Goal: Transaction & Acquisition: Purchase product/service

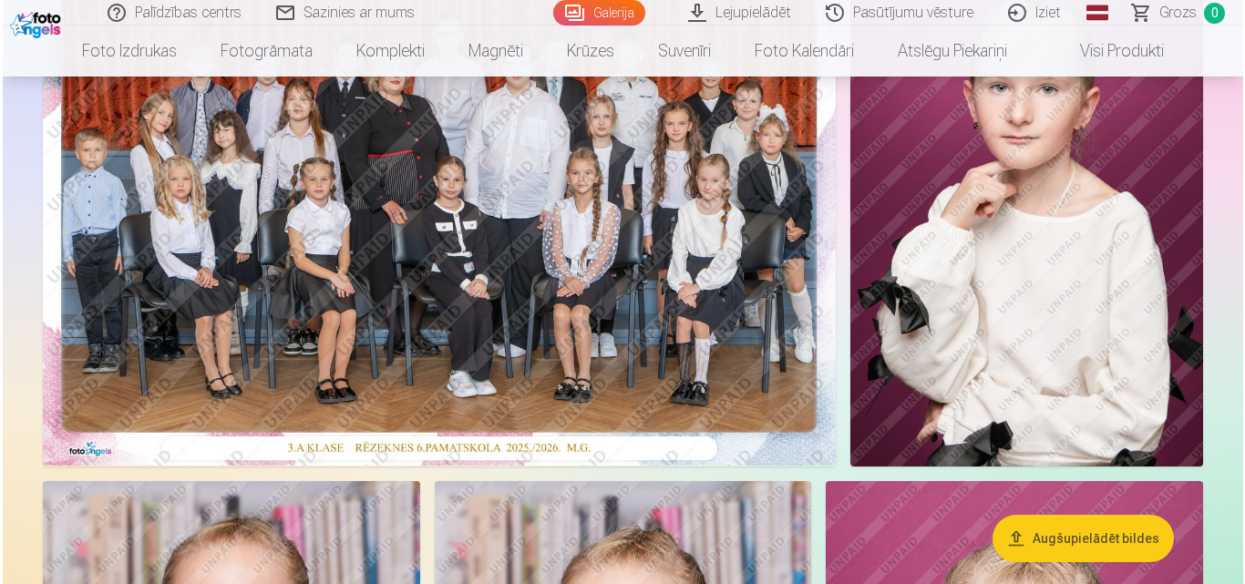
scroll to position [273, 0]
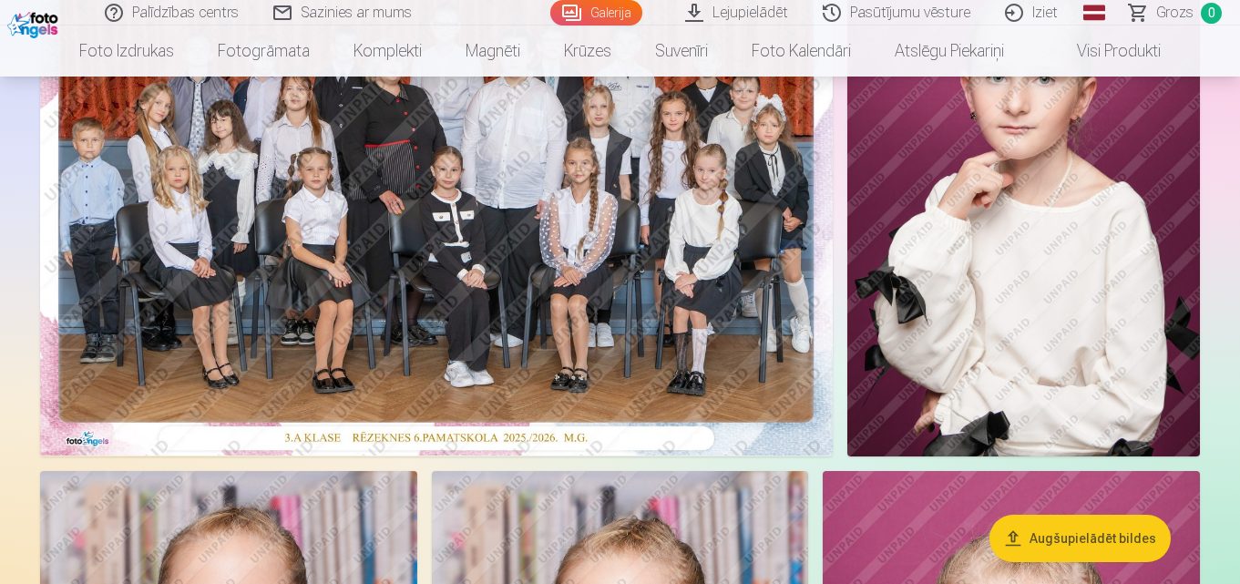
click at [547, 301] on img at bounding box center [436, 191] width 793 height 529
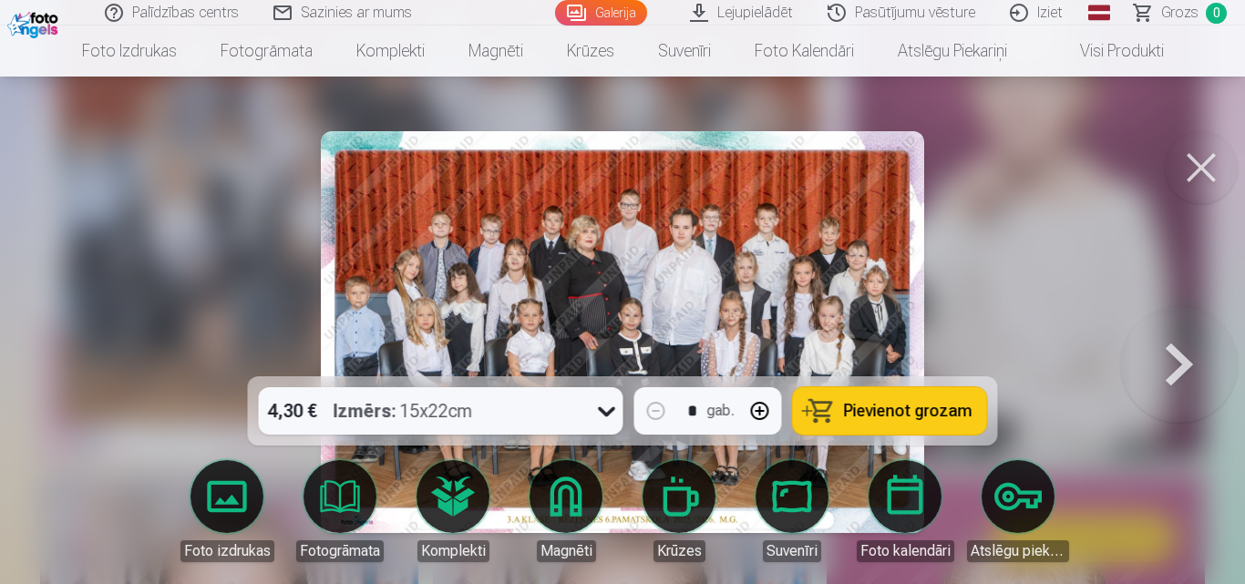
click at [902, 407] on span "Pievienot grozam" at bounding box center [908, 411] width 128 height 16
click at [1174, 355] on button at bounding box center [1179, 332] width 117 height 52
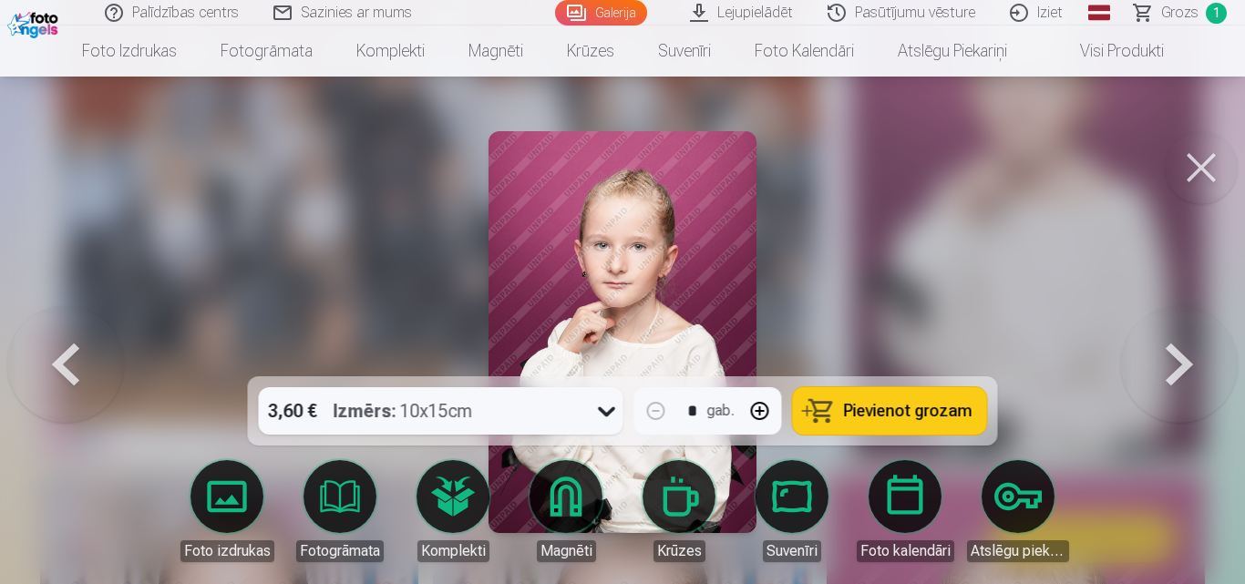
click at [1174, 355] on button at bounding box center [1179, 332] width 117 height 52
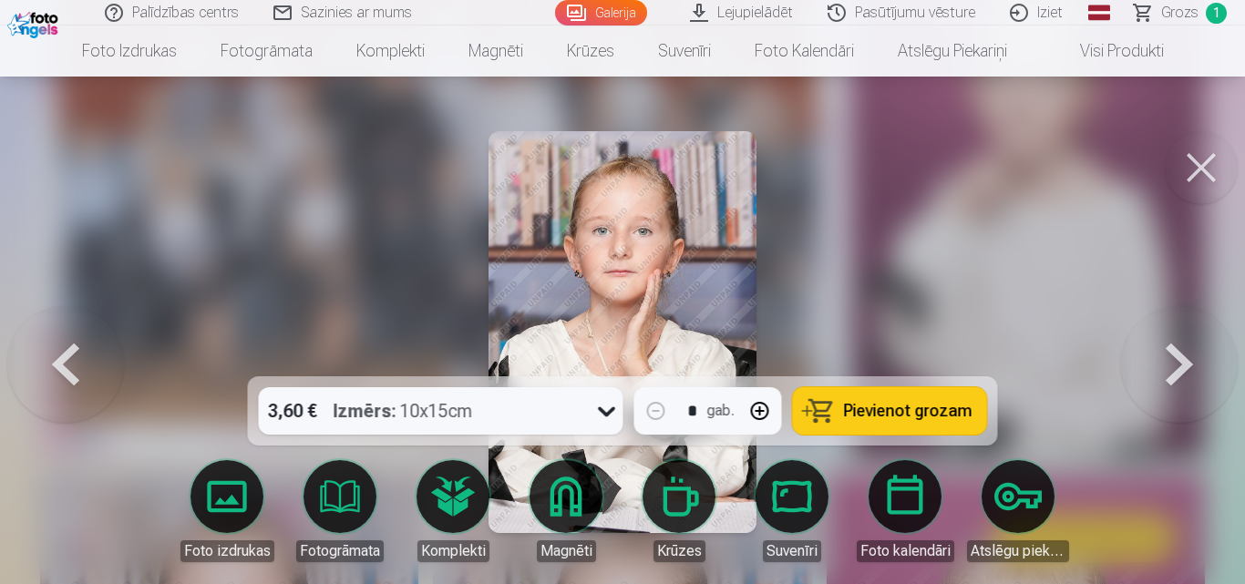
click at [1174, 355] on button at bounding box center [1179, 332] width 117 height 52
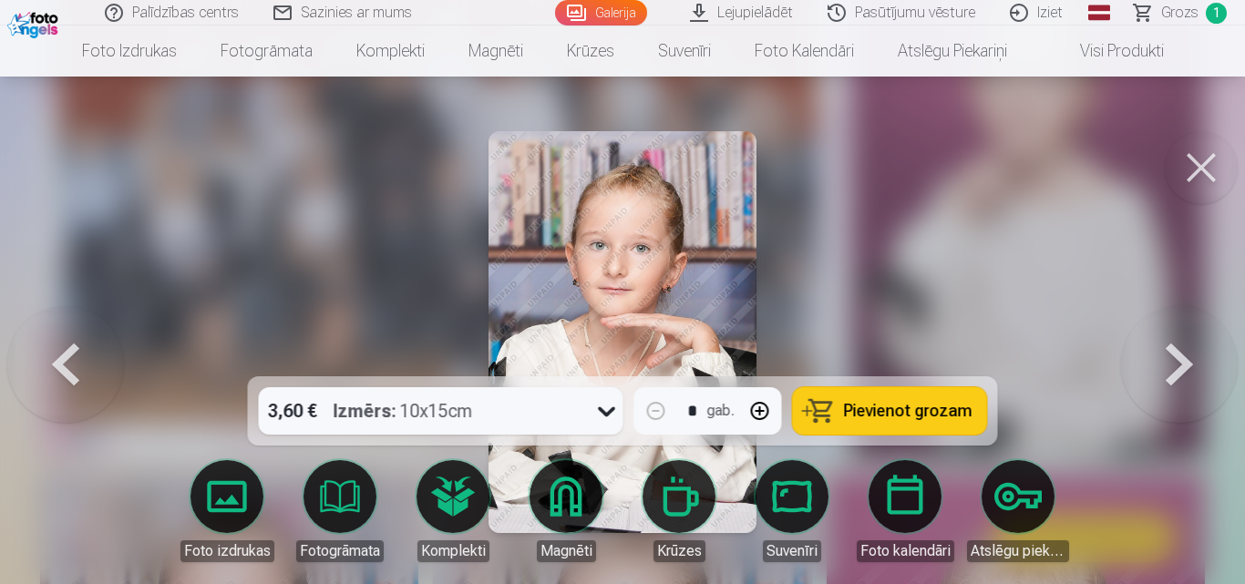
click at [1164, 358] on button at bounding box center [1179, 332] width 117 height 52
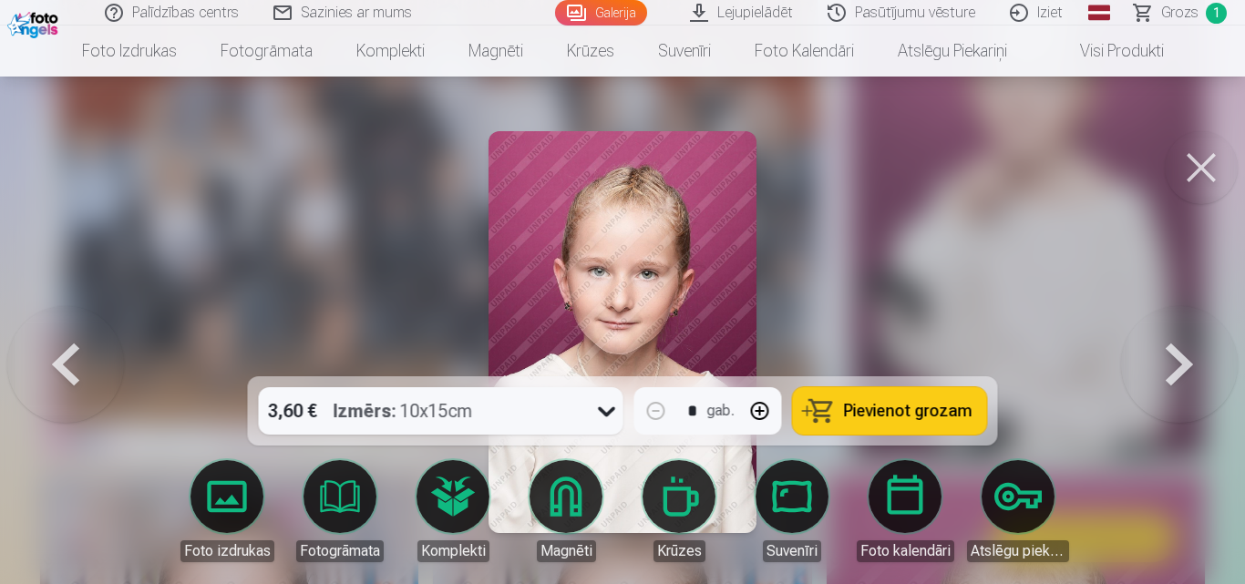
click at [1164, 358] on button at bounding box center [1179, 332] width 117 height 52
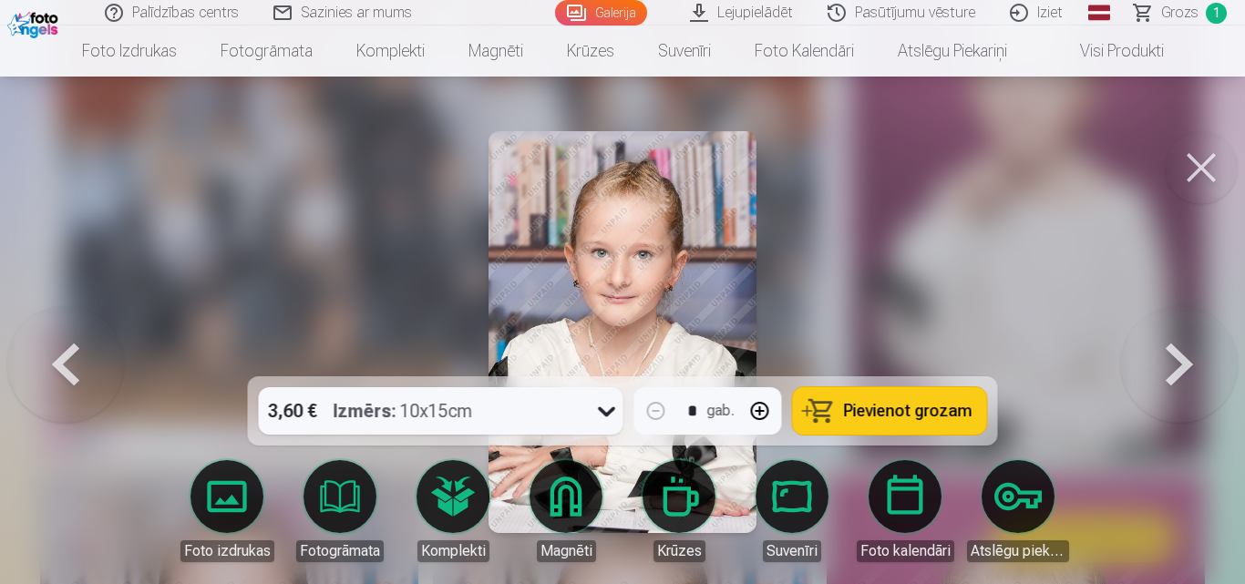
click at [69, 358] on button at bounding box center [65, 332] width 117 height 52
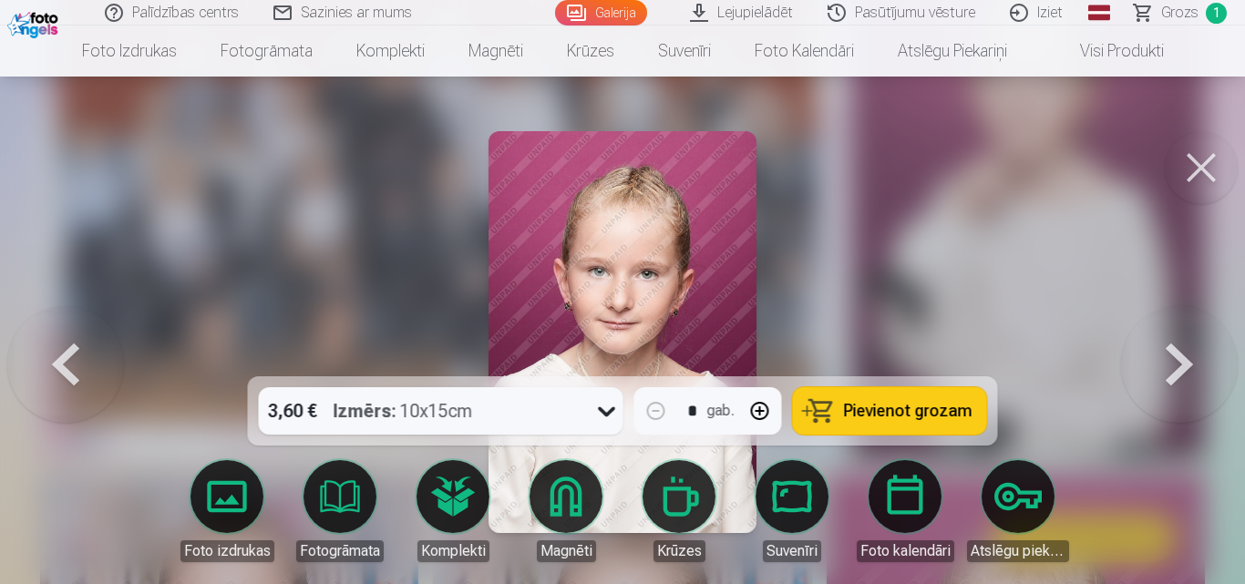
click at [1187, 358] on button at bounding box center [1179, 332] width 117 height 52
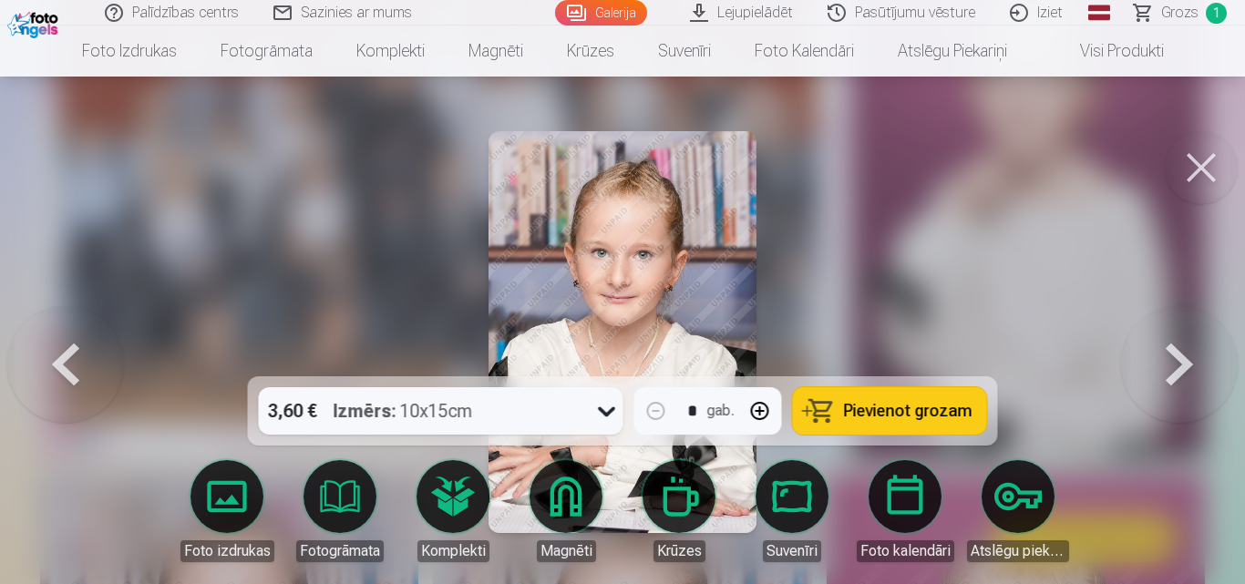
click at [1194, 358] on button at bounding box center [1179, 332] width 117 height 52
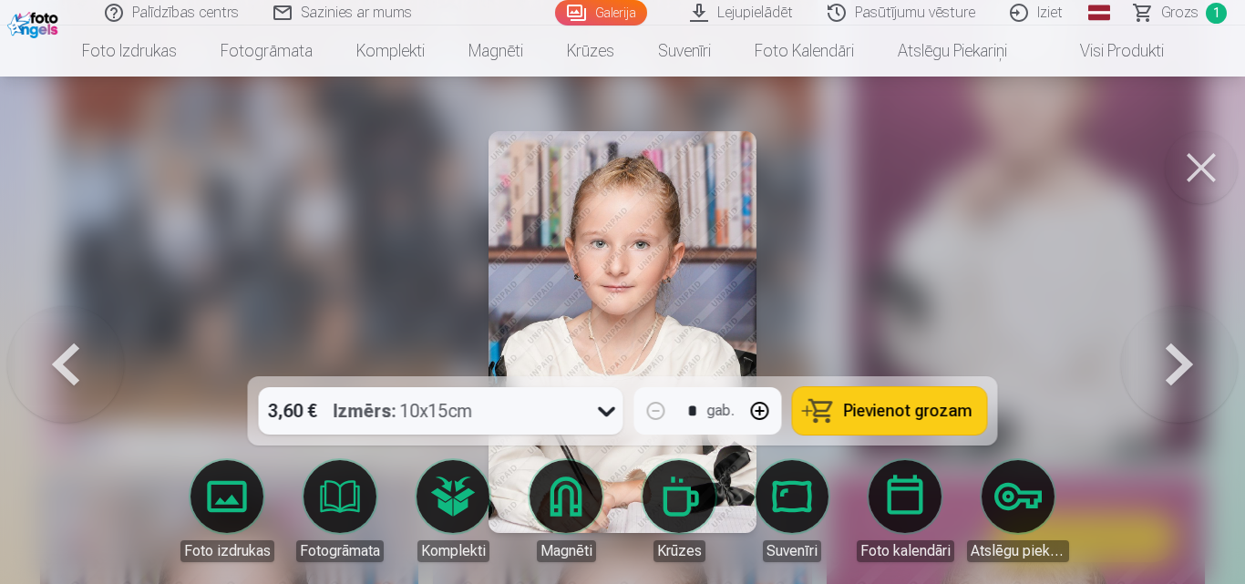
click at [554, 511] on link "Magnēti" at bounding box center [566, 511] width 102 height 102
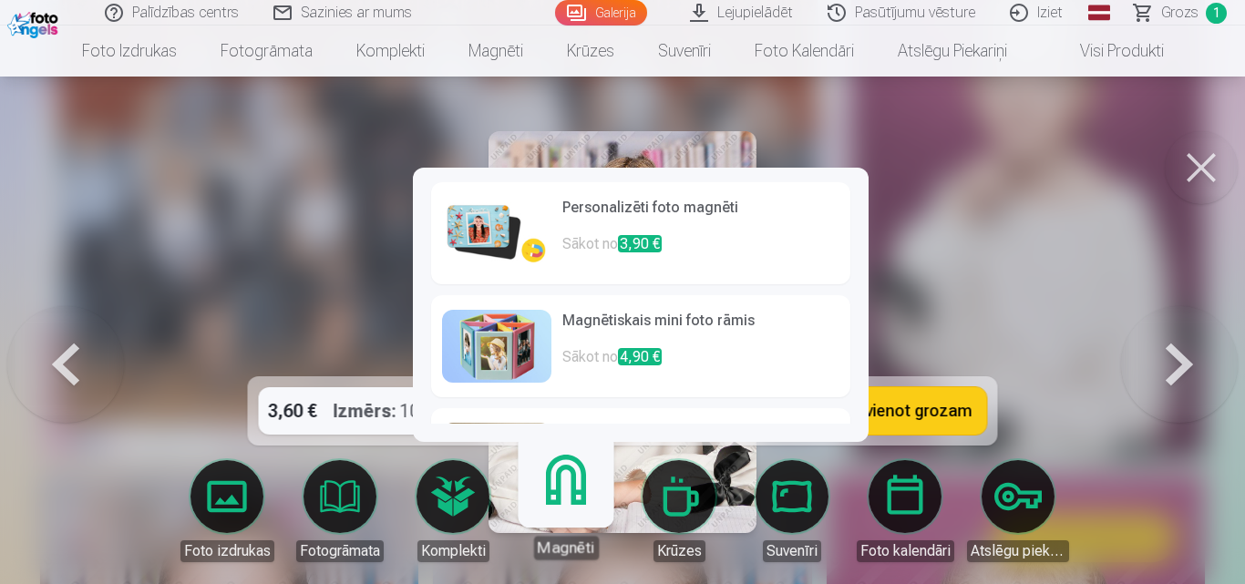
click at [669, 225] on h6 "Personalizēti foto magnēti" at bounding box center [700, 215] width 277 height 36
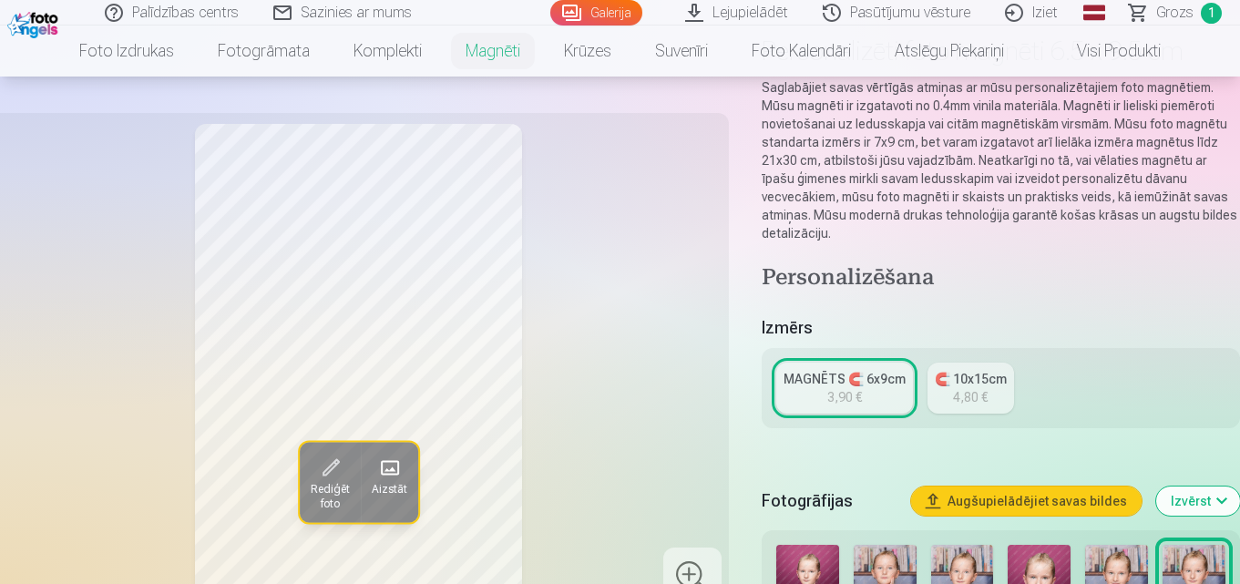
scroll to position [365, 0]
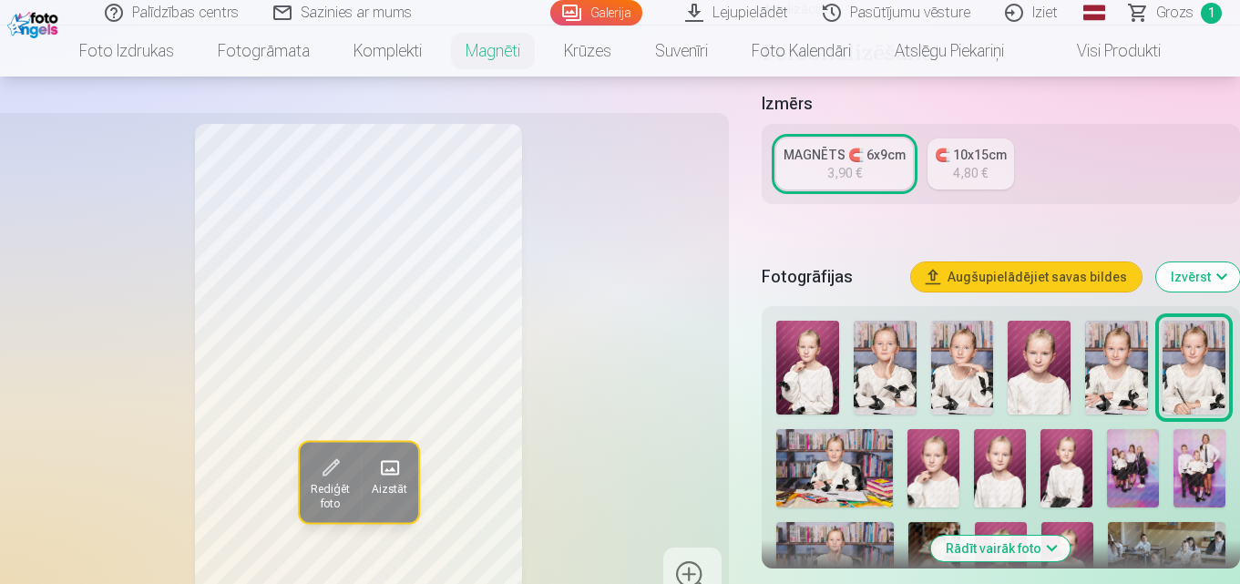
click at [1129, 359] on img at bounding box center [1116, 368] width 63 height 94
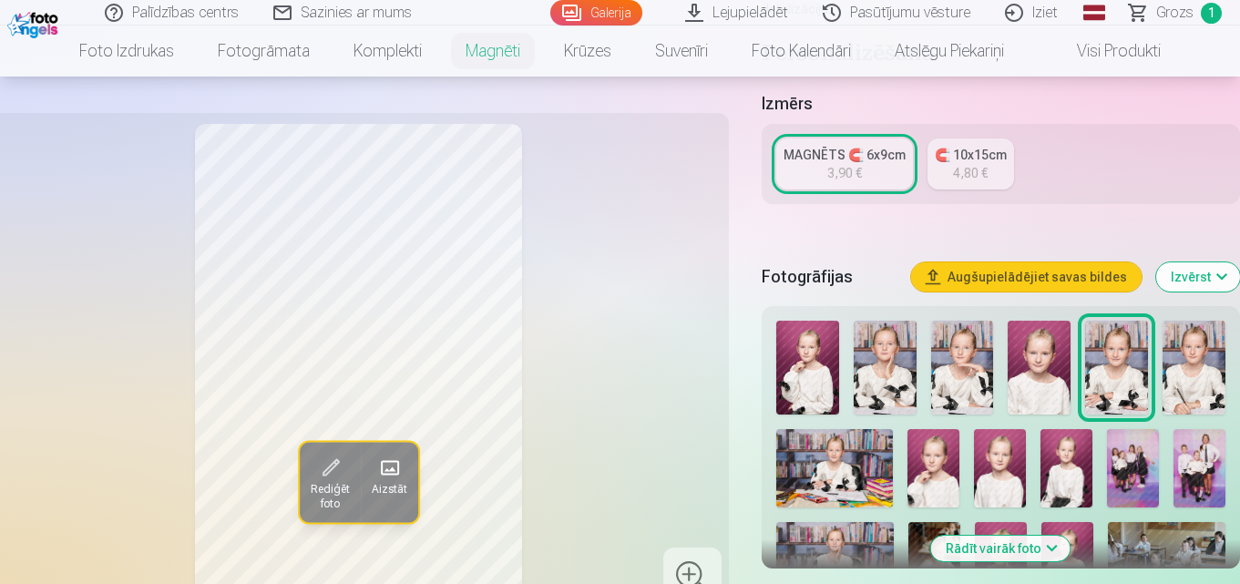
click at [854, 164] on div "3,90 €" at bounding box center [844, 173] width 35 height 18
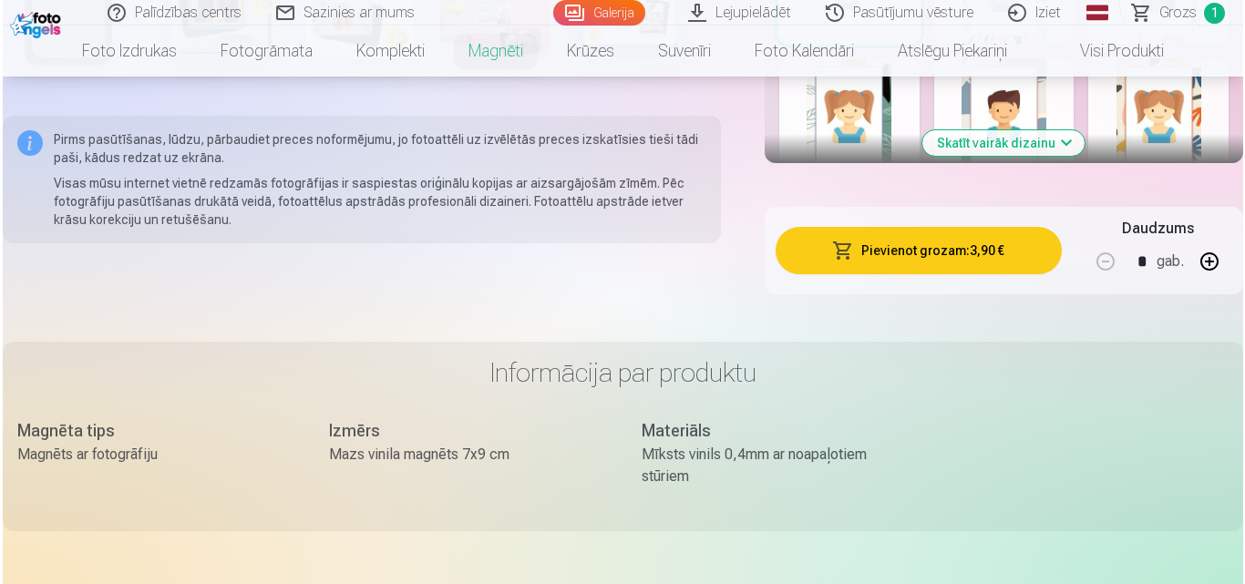
scroll to position [1276, 0]
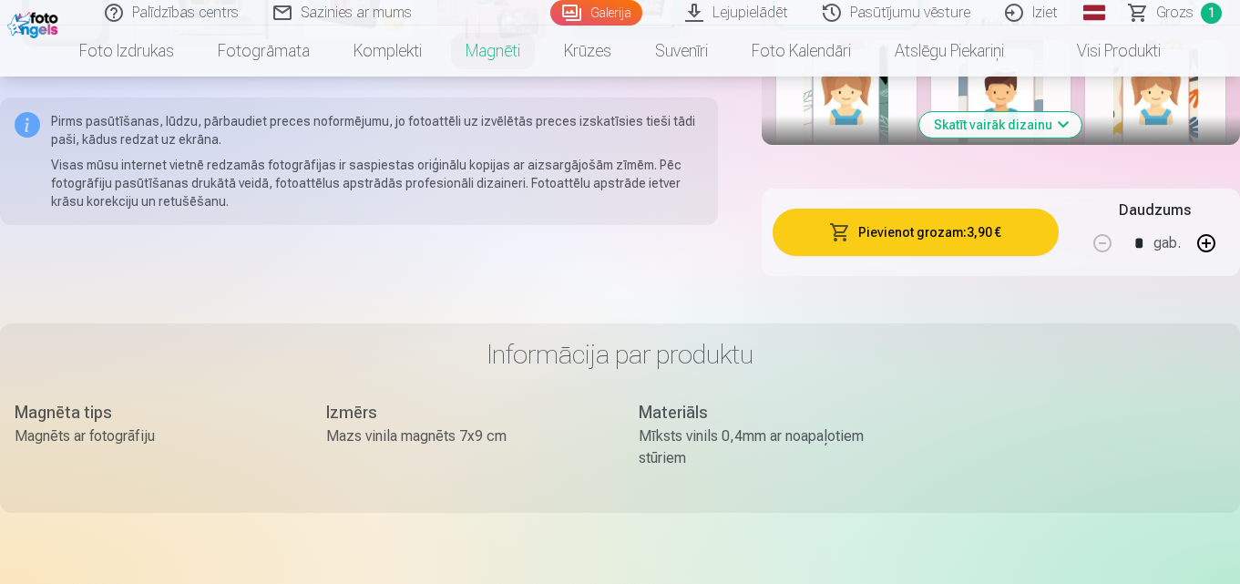
click at [928, 221] on button "Pievienot grozam : 3,90 €" at bounding box center [916, 232] width 286 height 47
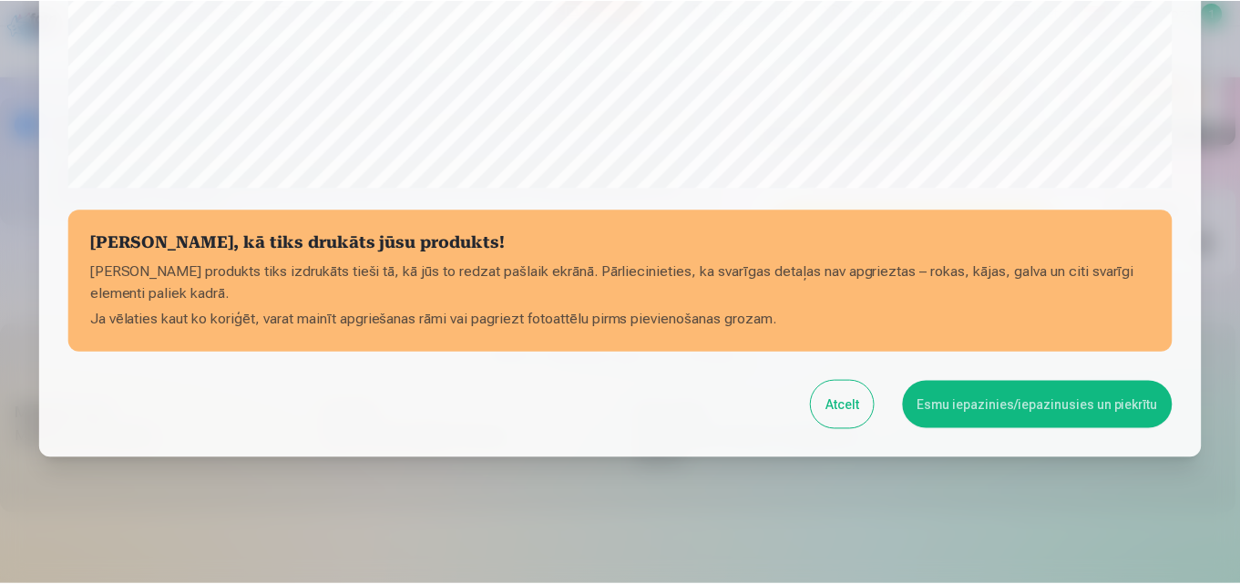
scroll to position [728, 0]
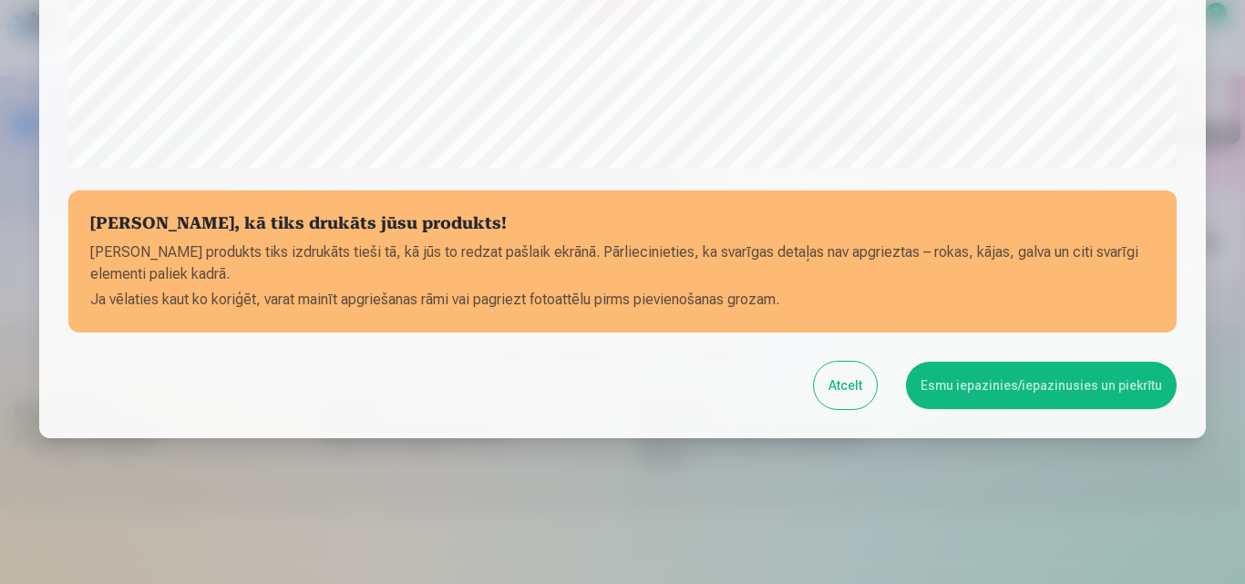
click at [978, 390] on button "Esmu iepazinies/iepazinusies un piekrītu" at bounding box center [1041, 385] width 271 height 47
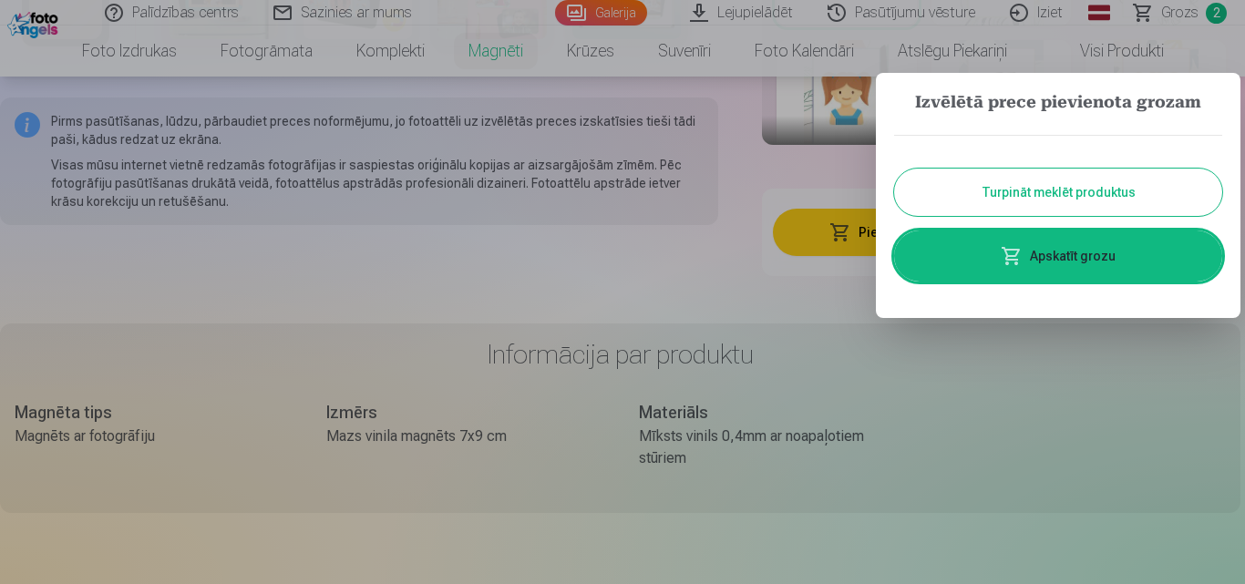
click at [1043, 188] on button "Turpināt meklēt produktus" at bounding box center [1058, 192] width 328 height 47
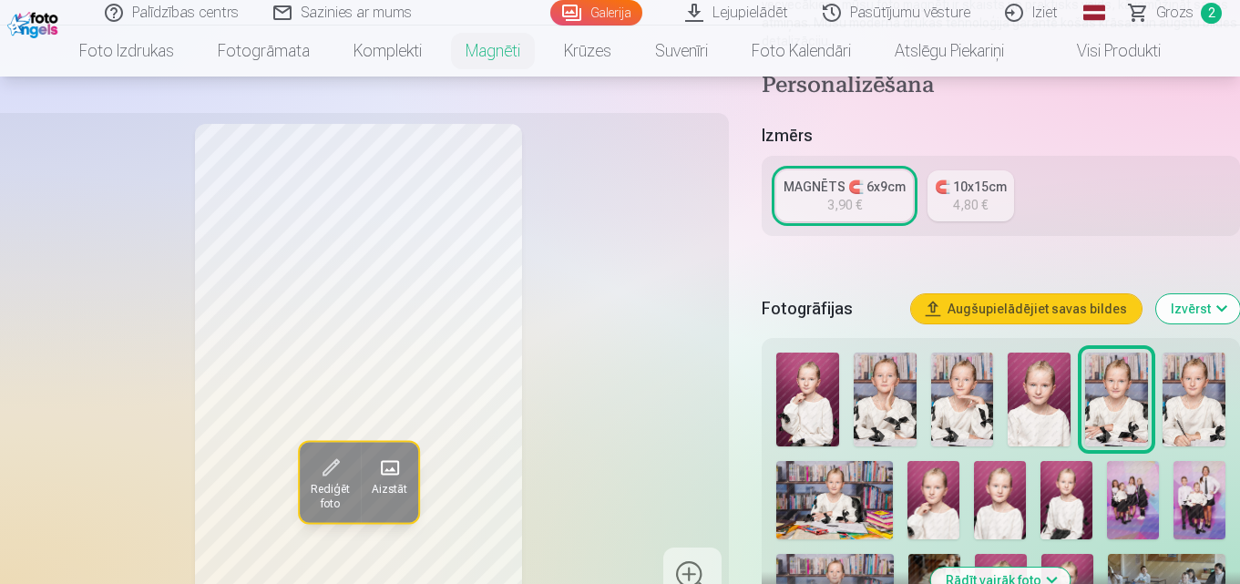
scroll to position [456, 0]
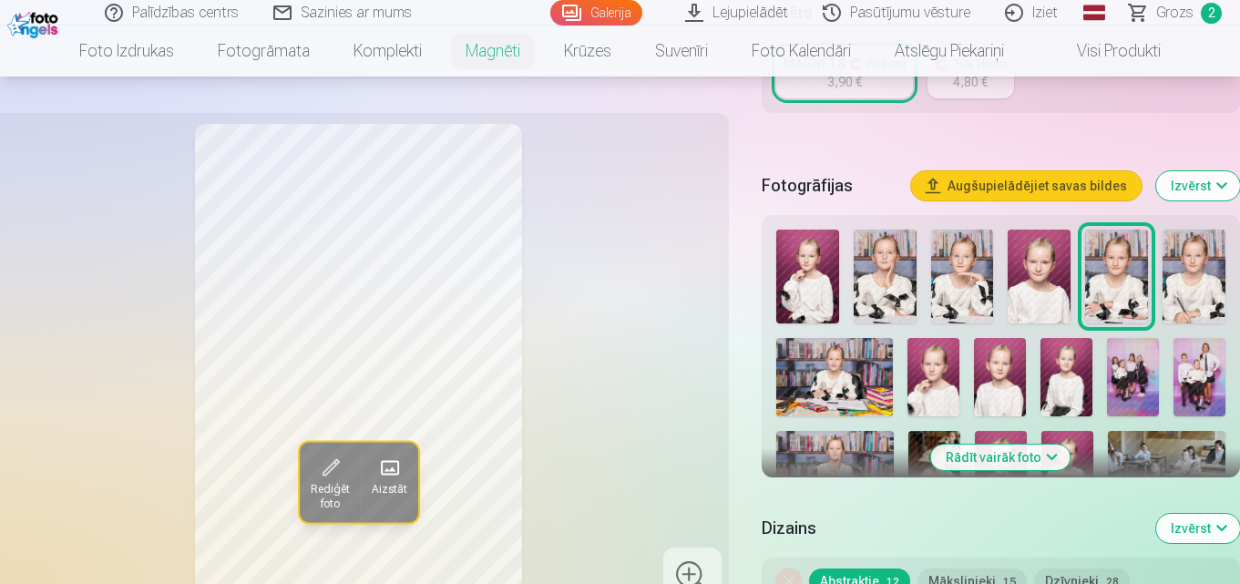
click at [1125, 359] on img at bounding box center [1133, 377] width 52 height 78
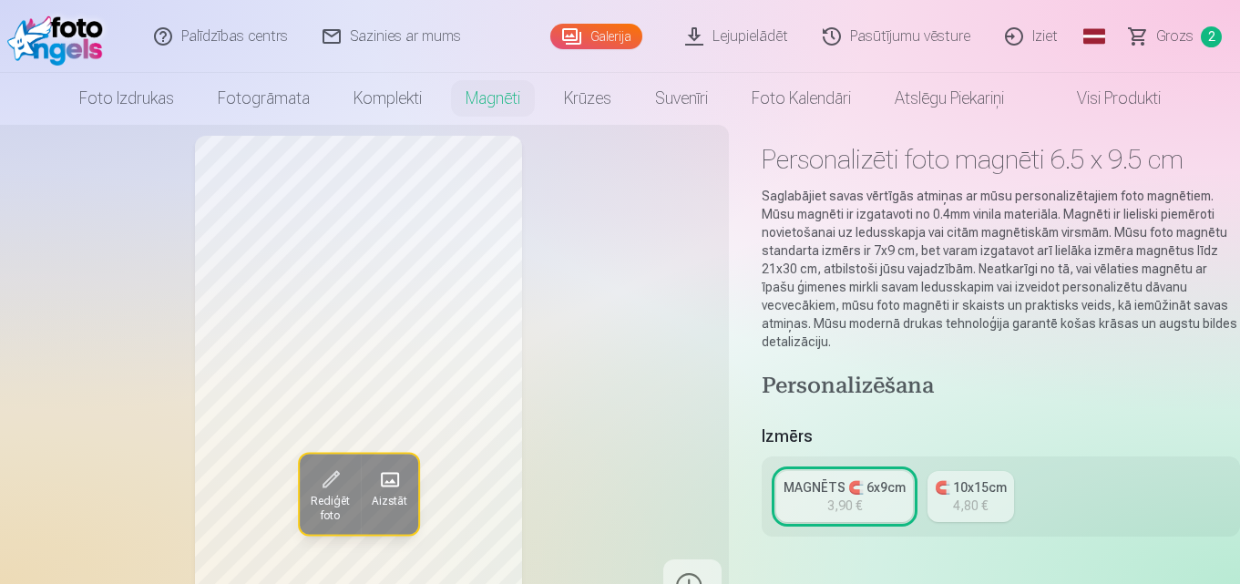
scroll to position [0, 0]
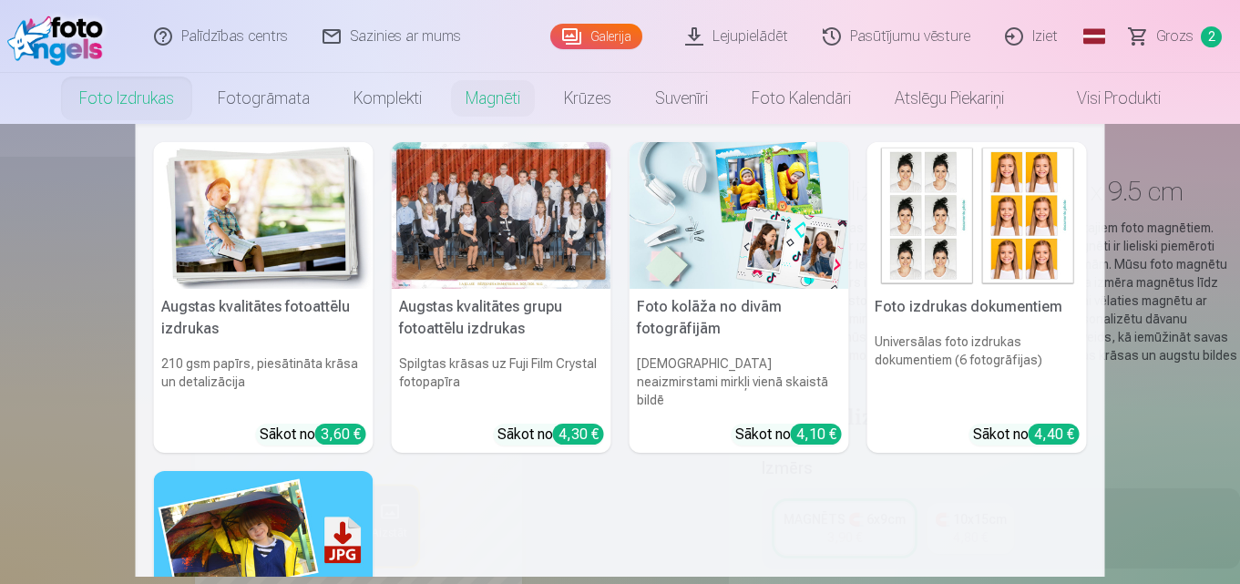
click at [149, 101] on link "Foto izdrukas" at bounding box center [126, 98] width 139 height 51
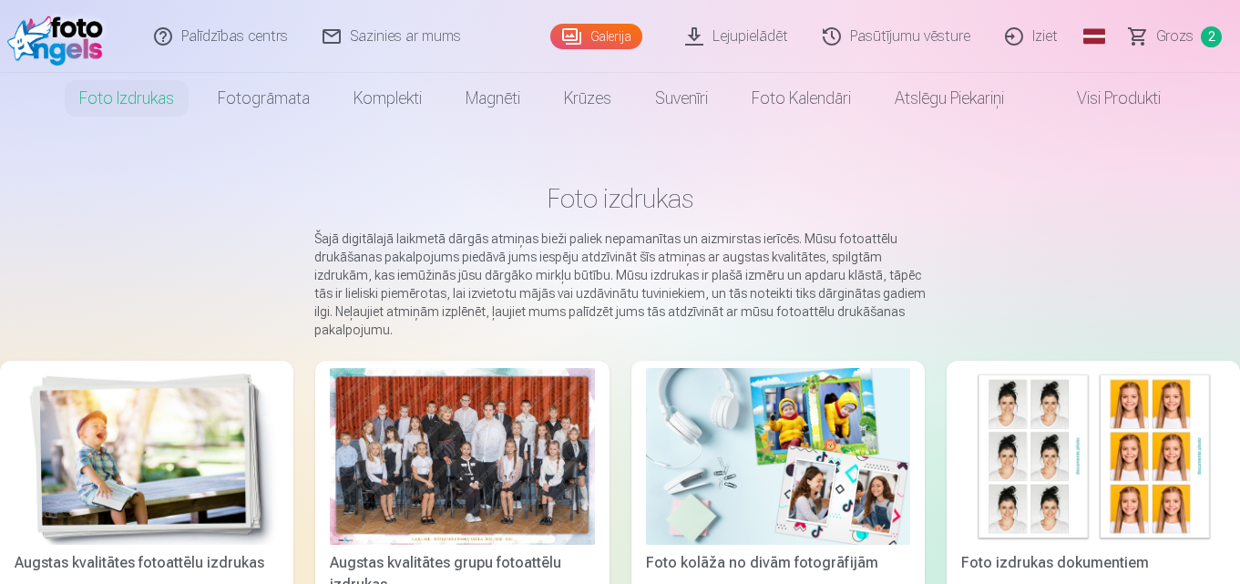
click at [509, 440] on div at bounding box center [462, 456] width 264 height 177
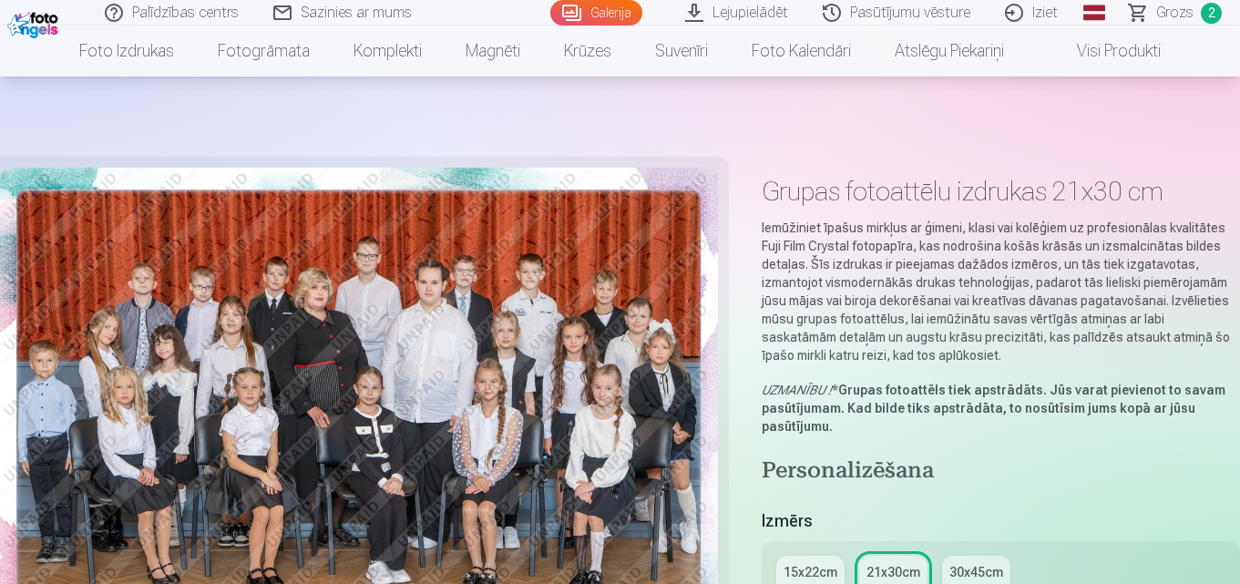
scroll to position [456, 0]
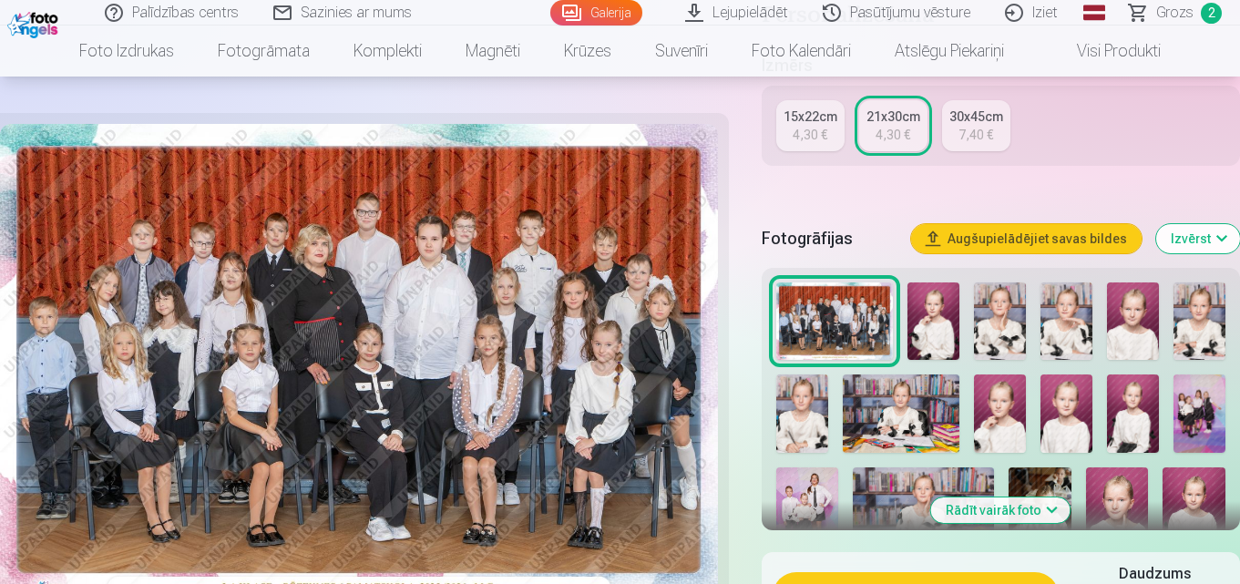
click at [1202, 406] on img at bounding box center [1200, 414] width 52 height 78
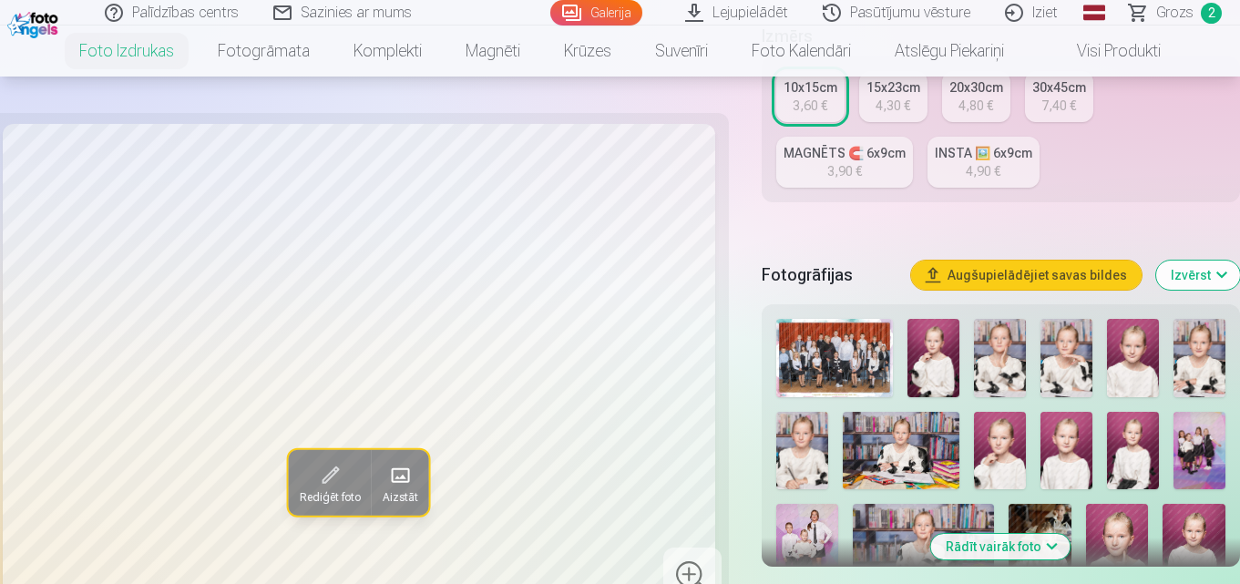
scroll to position [547, 0]
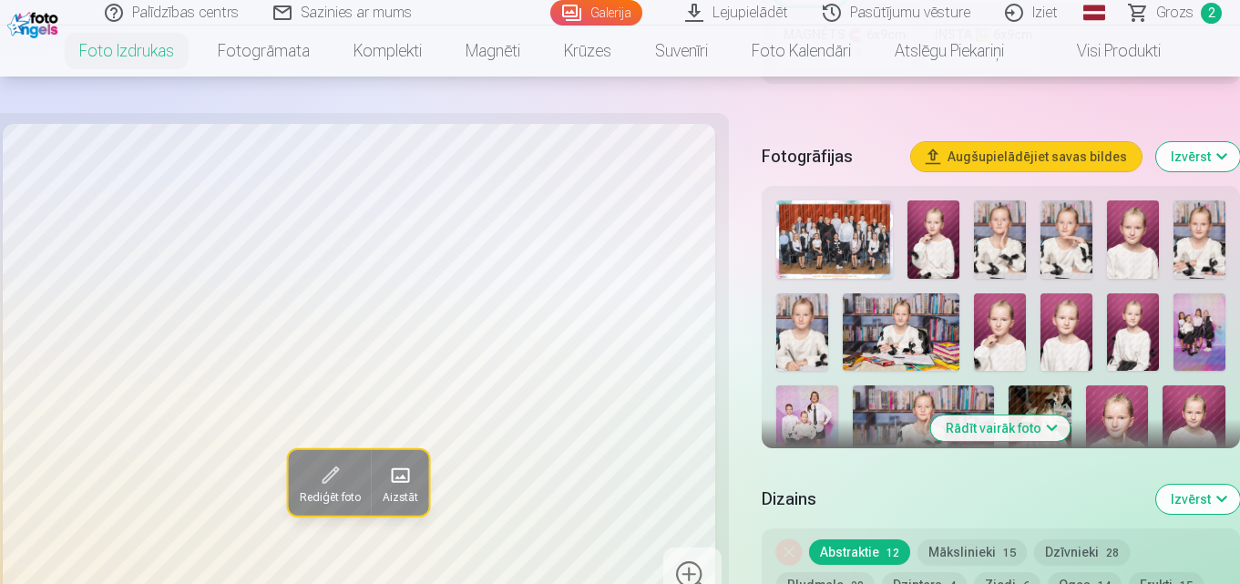
click at [1215, 328] on img at bounding box center [1200, 332] width 52 height 78
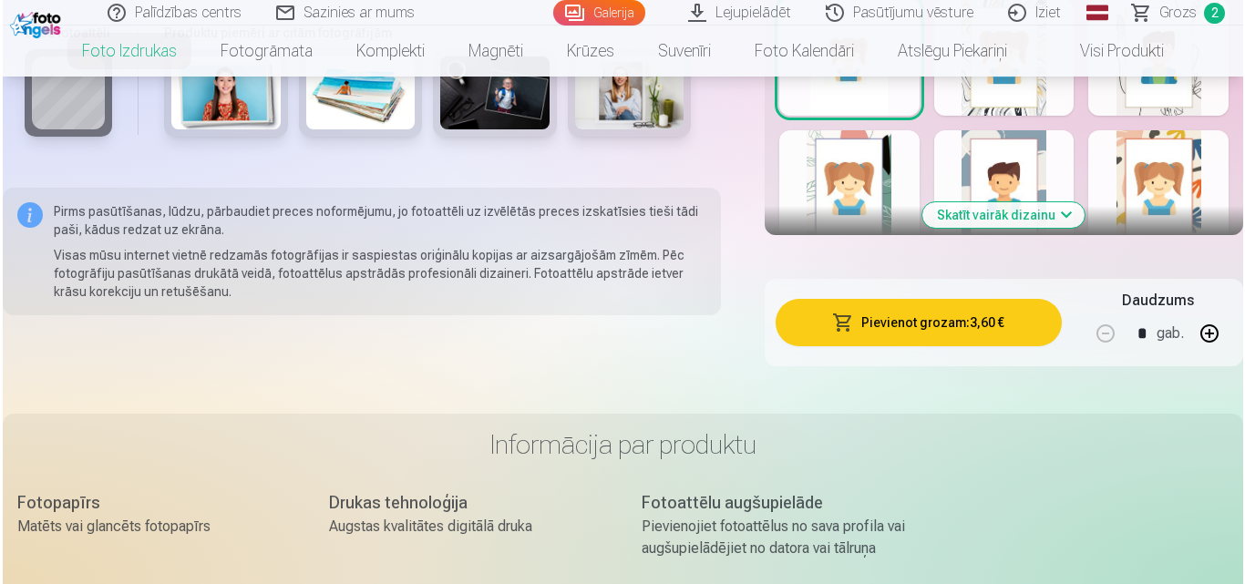
scroll to position [1185, 0]
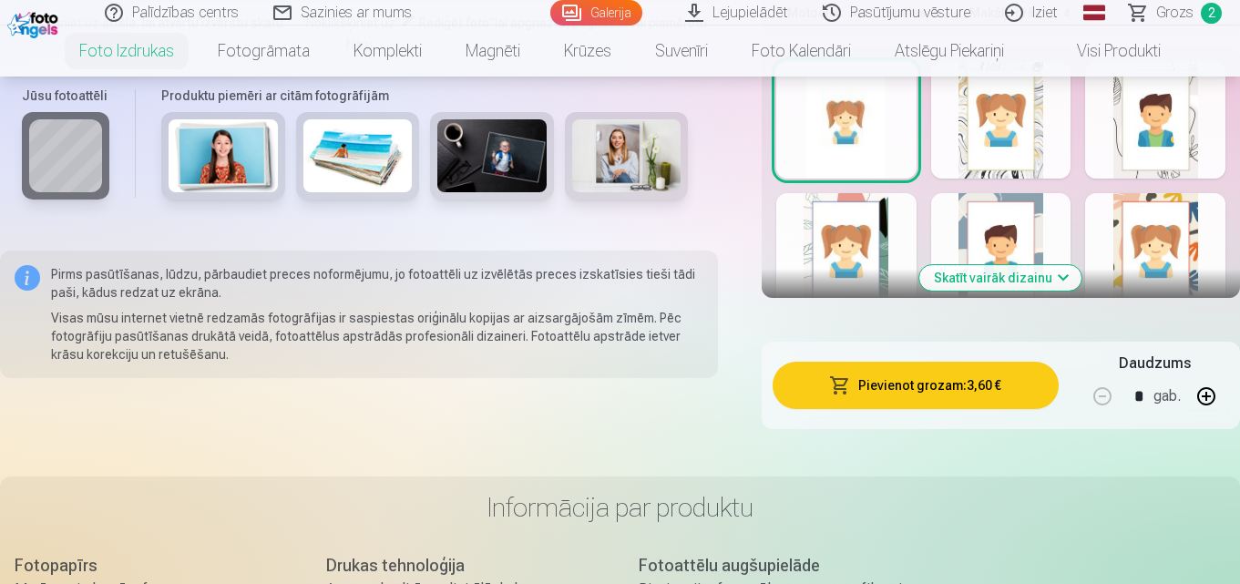
click at [946, 380] on button "Pievienot grozam : 3,60 €" at bounding box center [916, 385] width 286 height 47
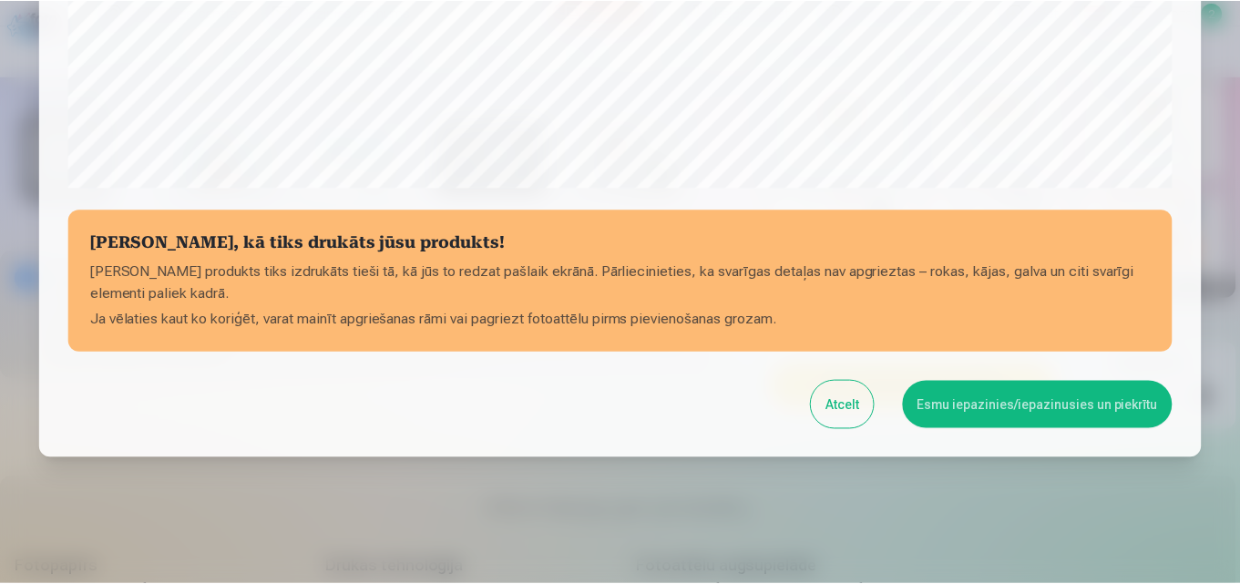
scroll to position [728, 0]
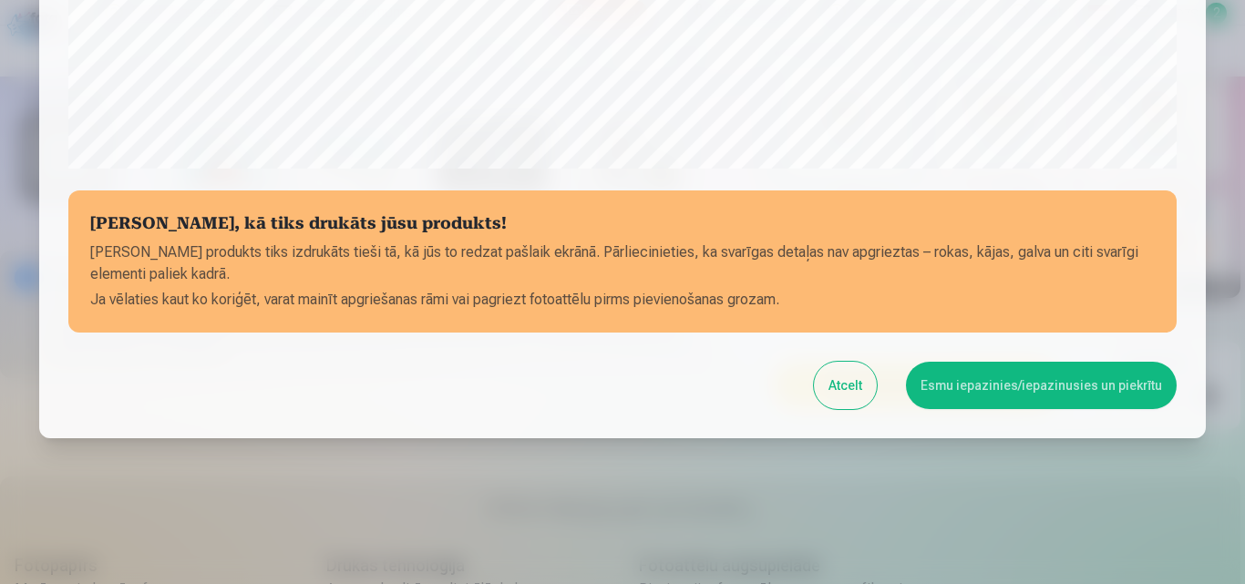
click at [1072, 385] on button "Esmu iepazinies/iepazinusies un piekrītu" at bounding box center [1041, 385] width 271 height 47
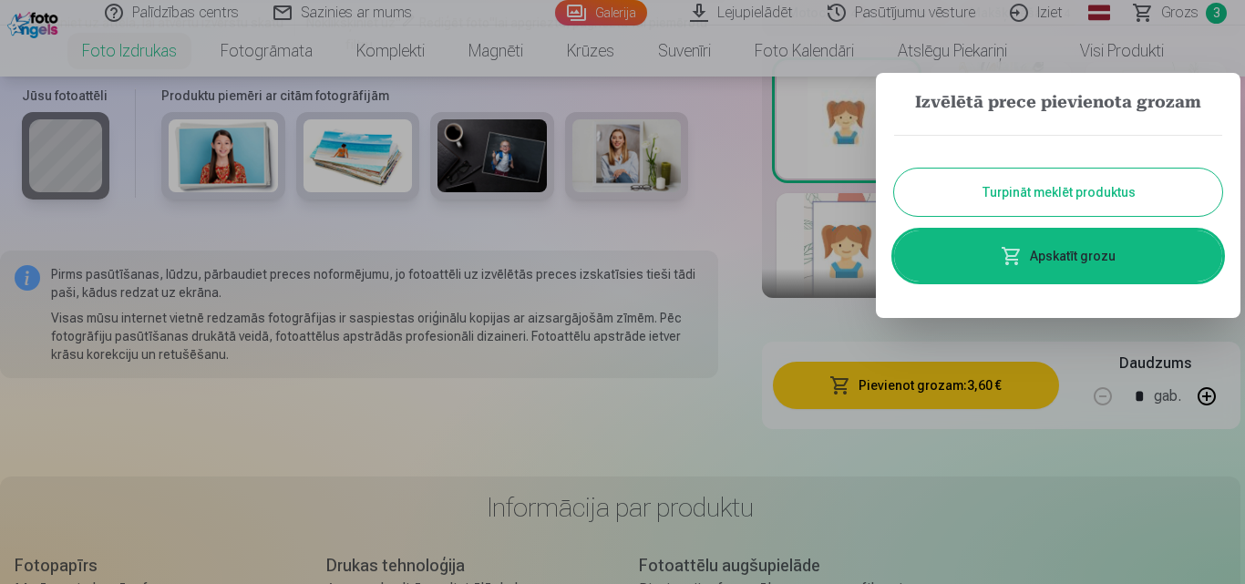
click at [1077, 188] on button "Turpināt meklēt produktus" at bounding box center [1058, 192] width 328 height 47
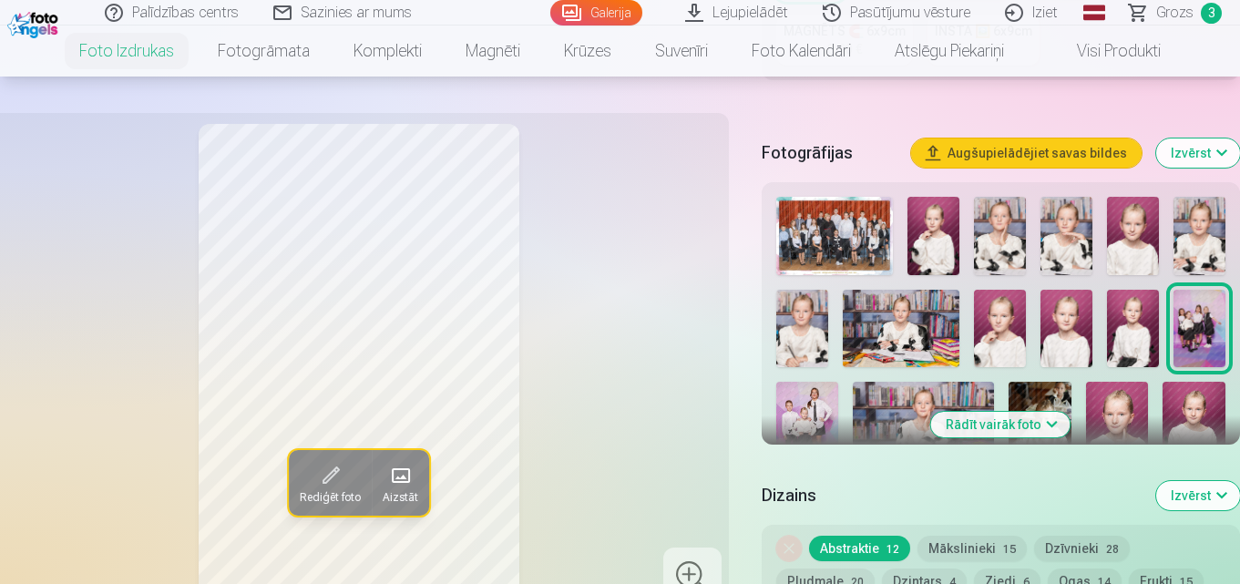
scroll to position [547, 0]
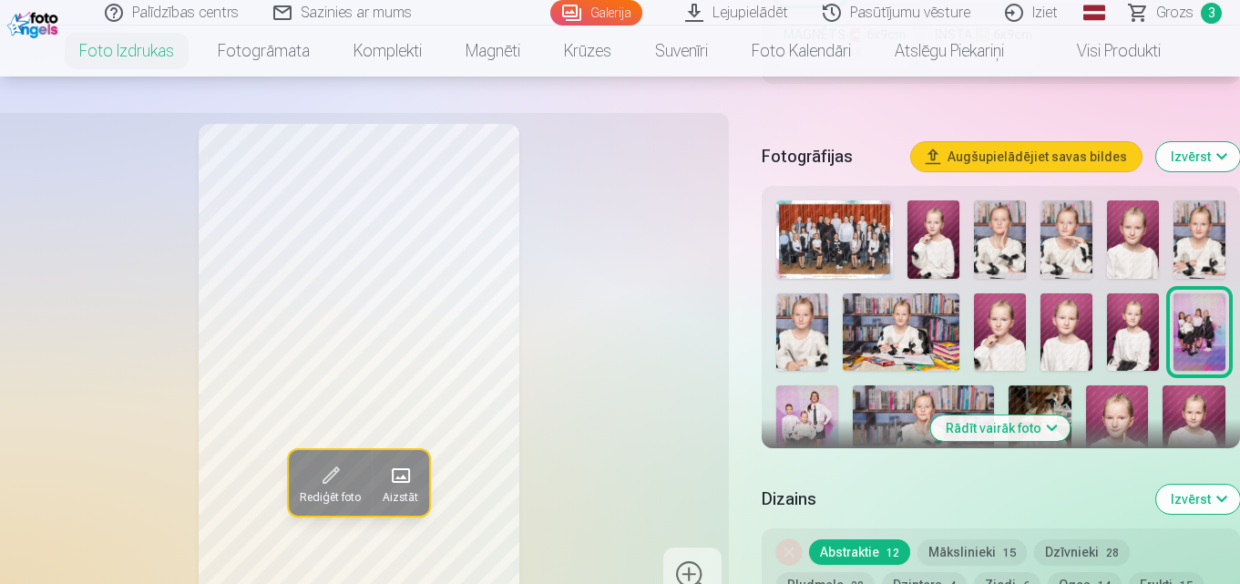
click at [891, 393] on img at bounding box center [923, 432] width 141 height 94
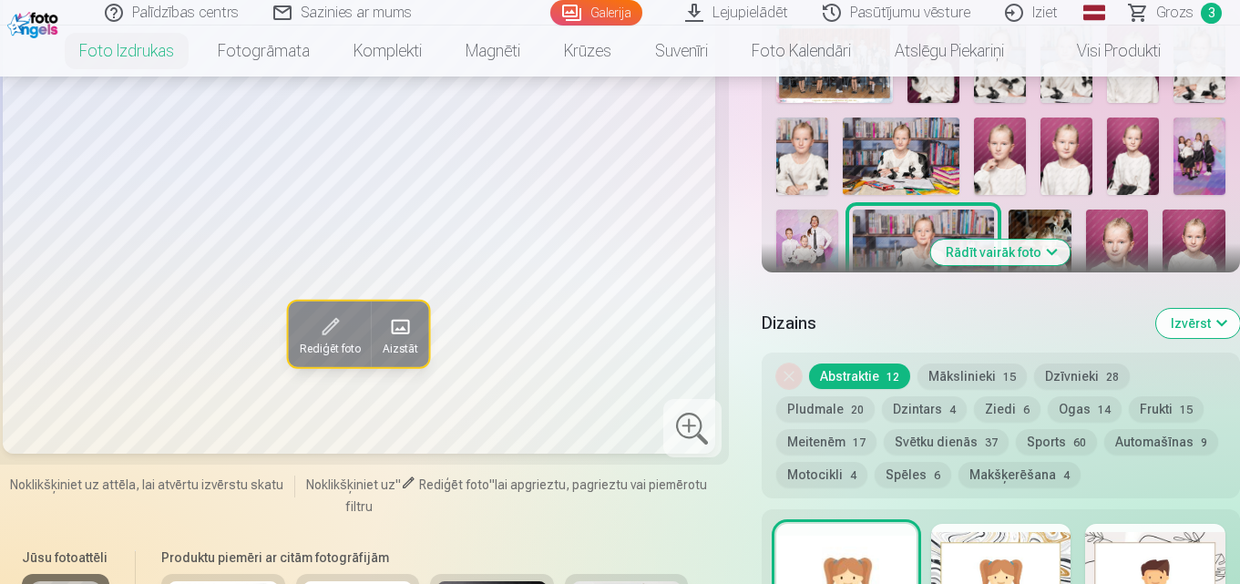
scroll to position [729, 0]
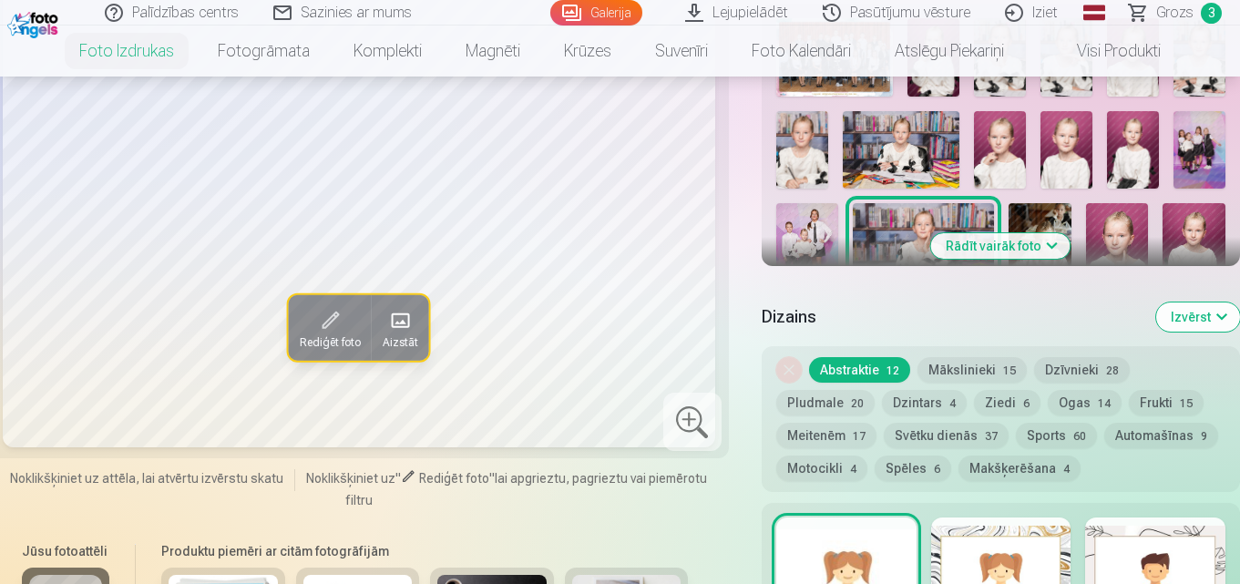
click at [804, 226] on img at bounding box center [807, 250] width 63 height 94
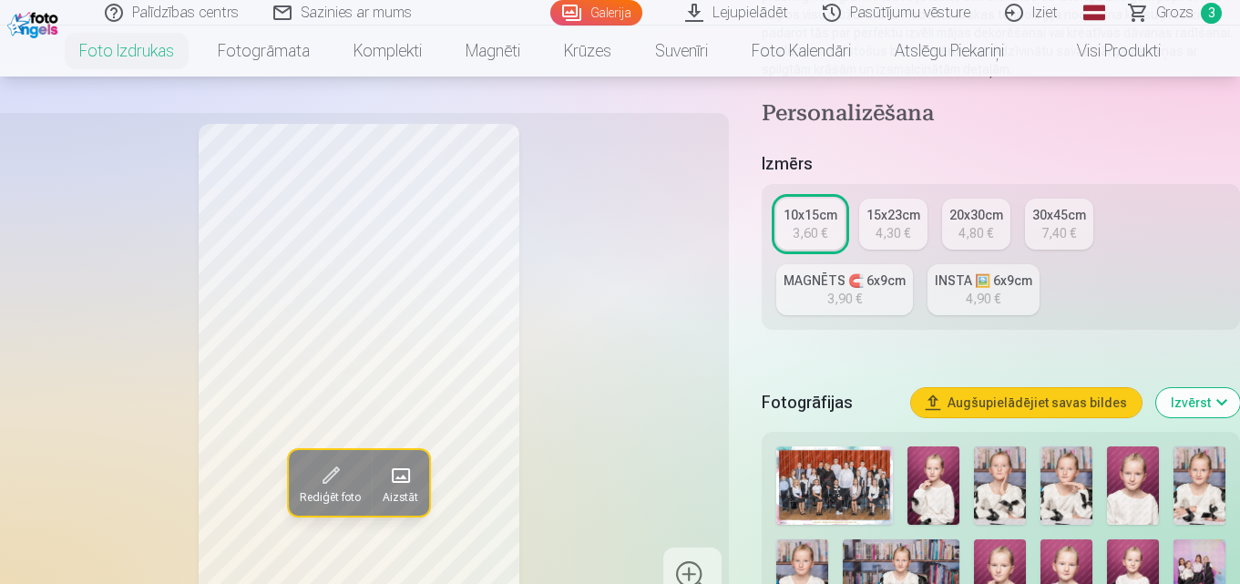
scroll to position [273, 0]
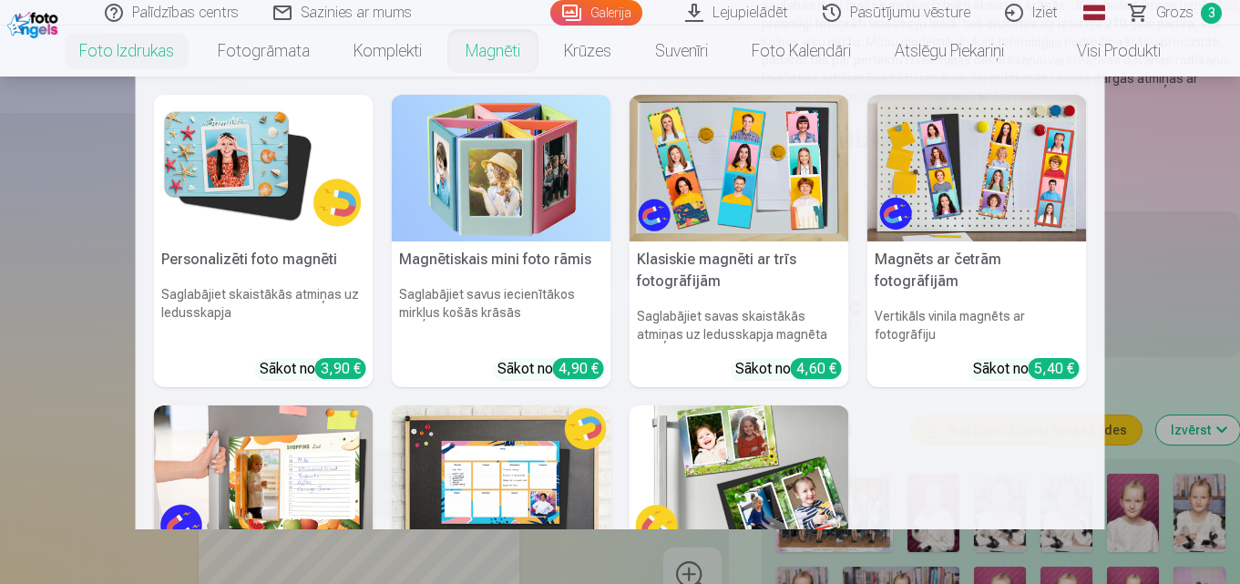
click at [495, 58] on link "Magnēti" at bounding box center [493, 51] width 98 height 51
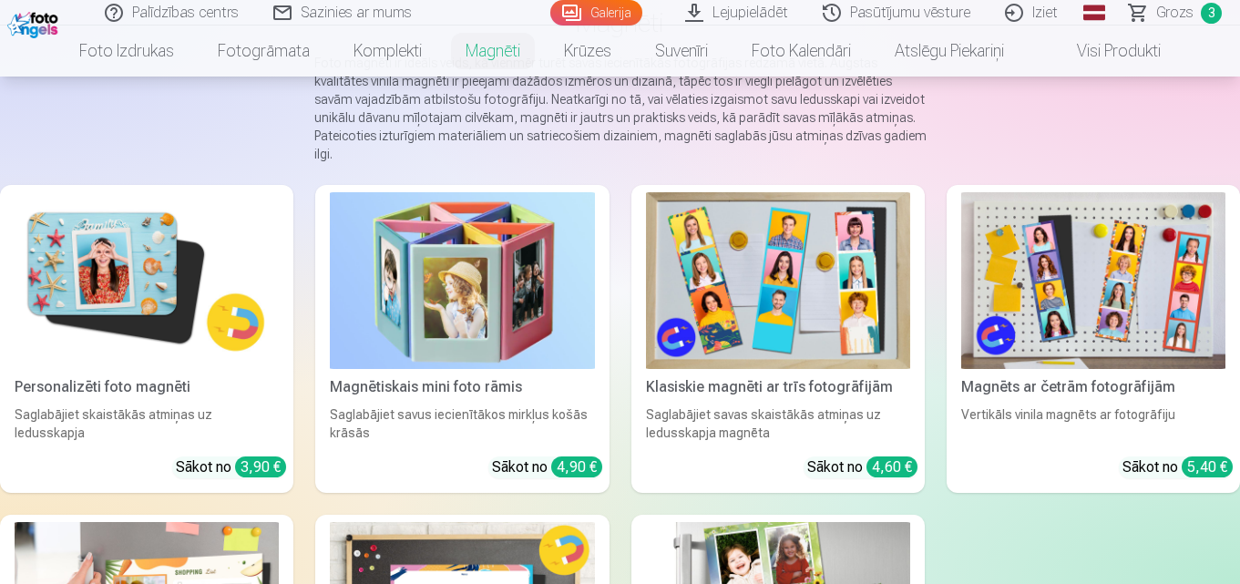
scroll to position [182, 0]
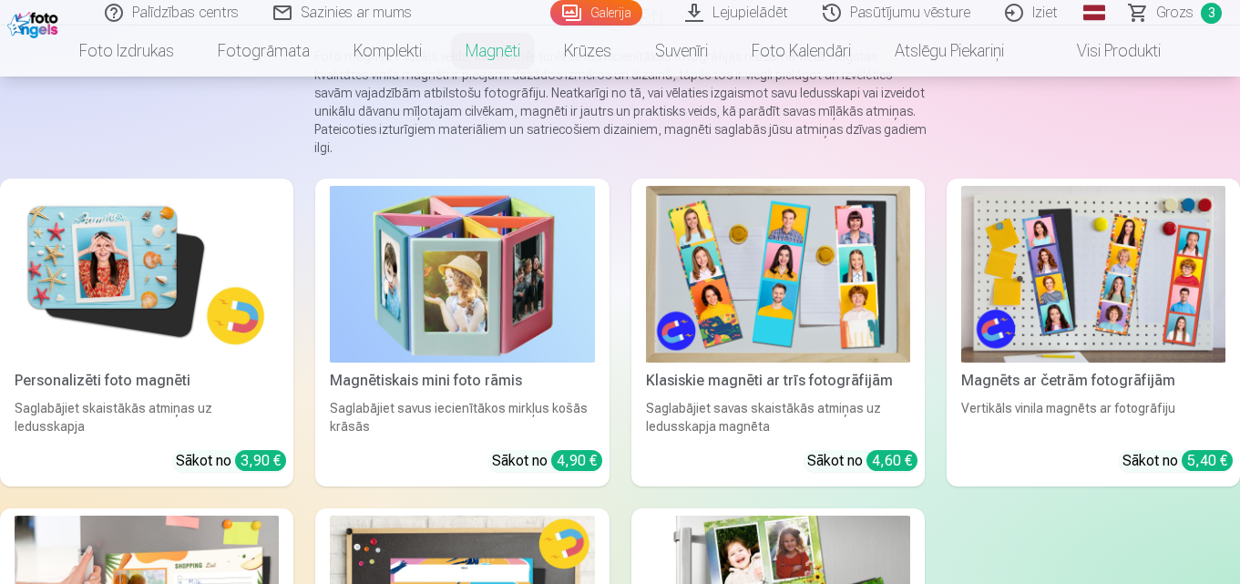
click at [167, 259] on img at bounding box center [147, 274] width 264 height 177
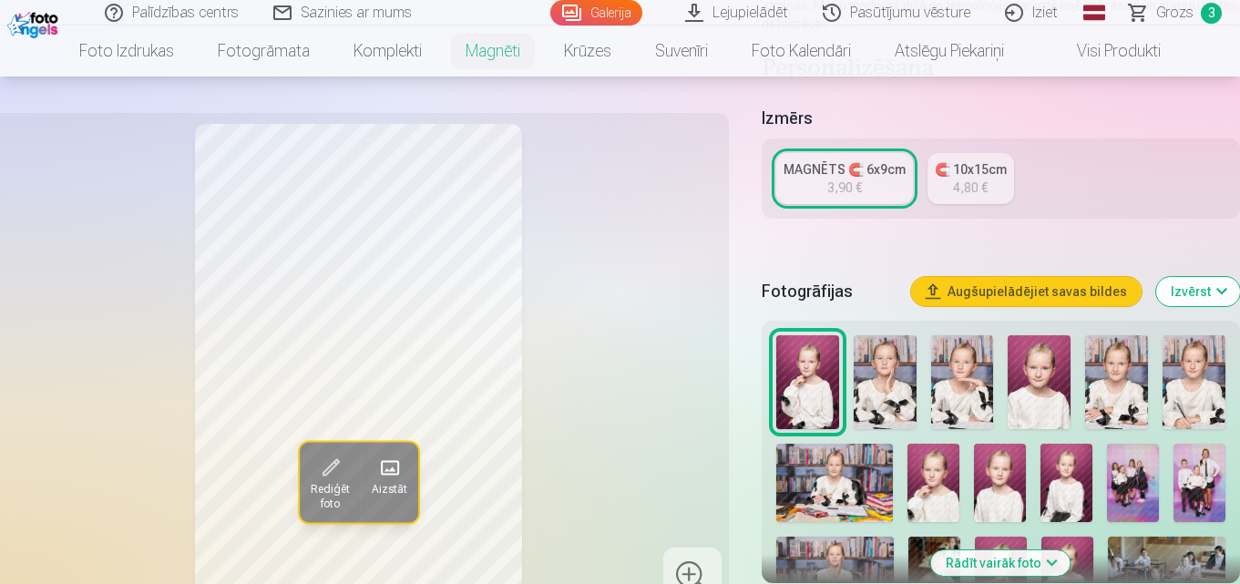
scroll to position [456, 0]
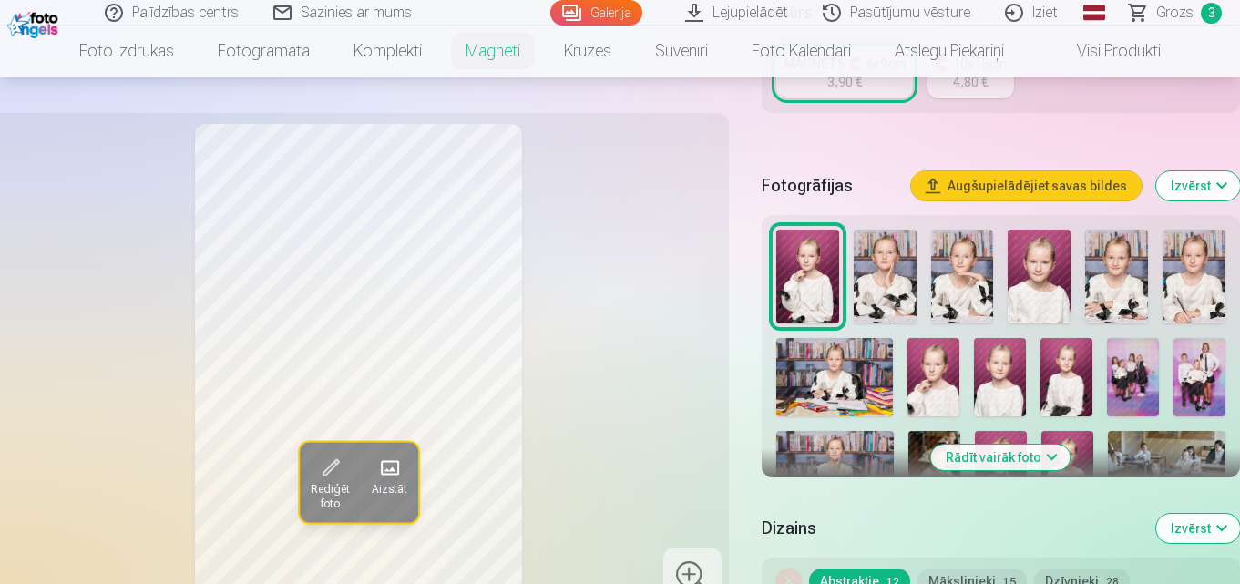
click at [1206, 364] on img at bounding box center [1200, 377] width 52 height 78
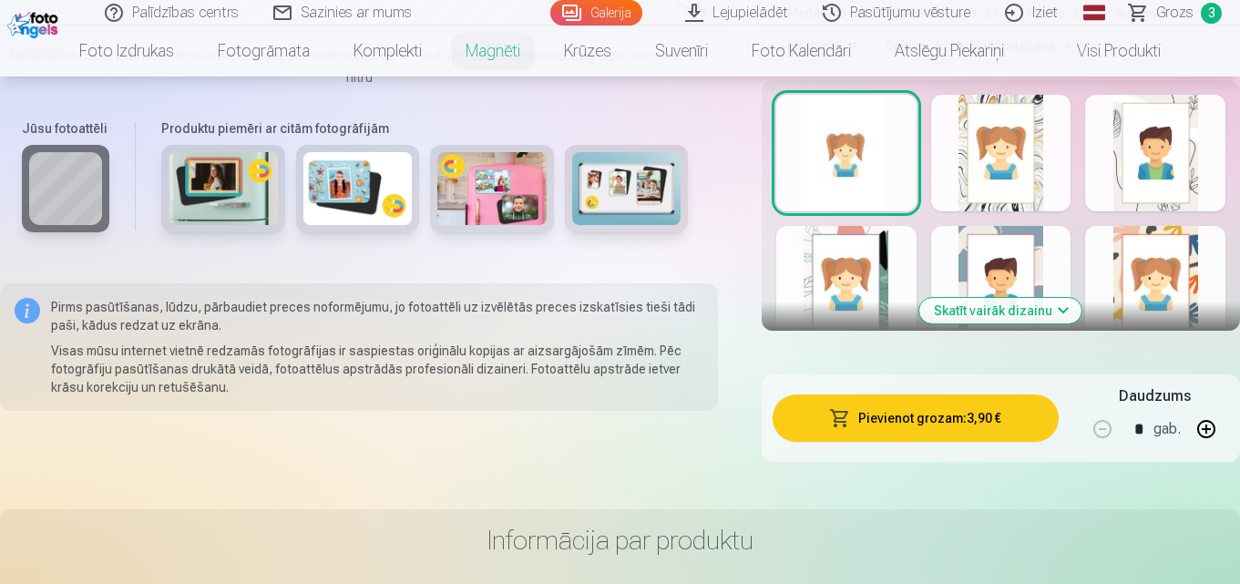
scroll to position [1094, 0]
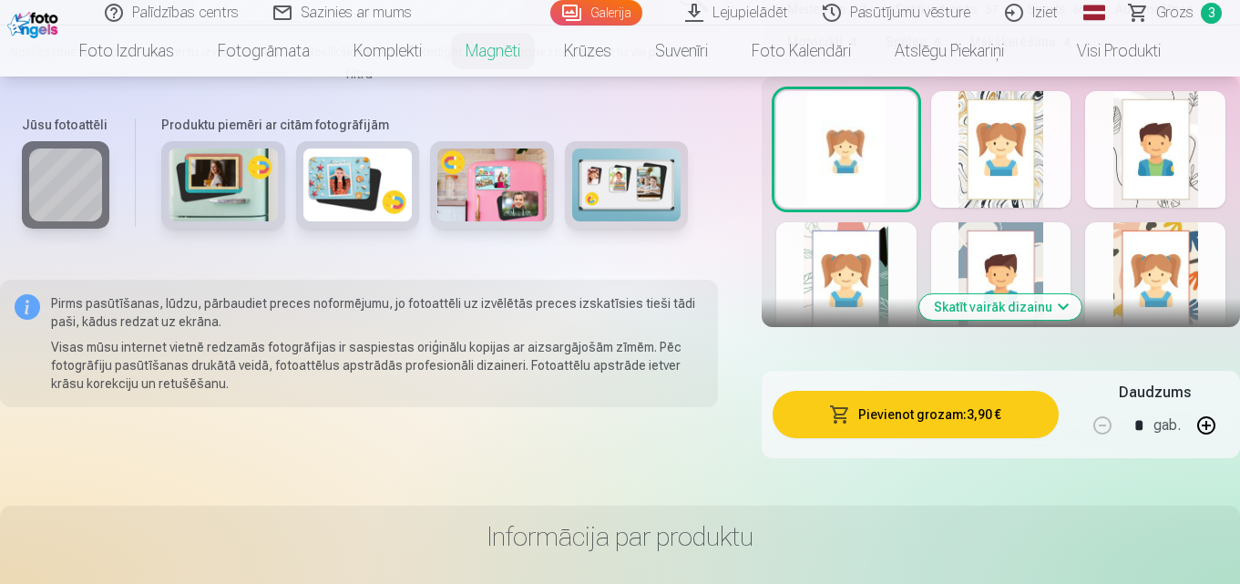
click at [1208, 404] on button "button" at bounding box center [1207, 426] width 44 height 44
type input "*"
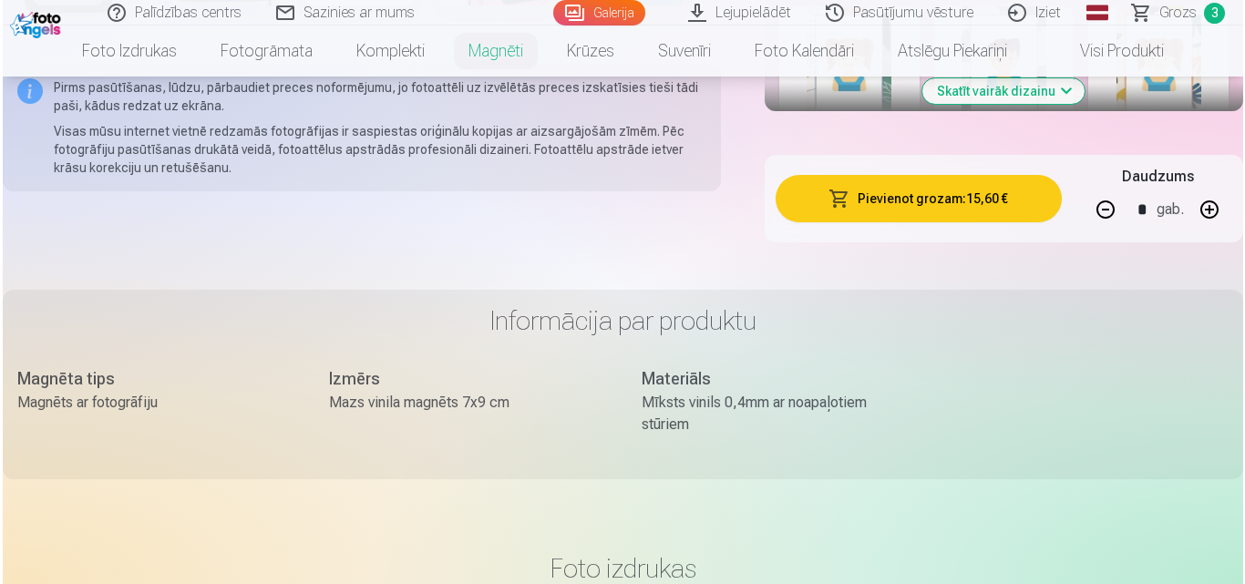
scroll to position [1367, 0]
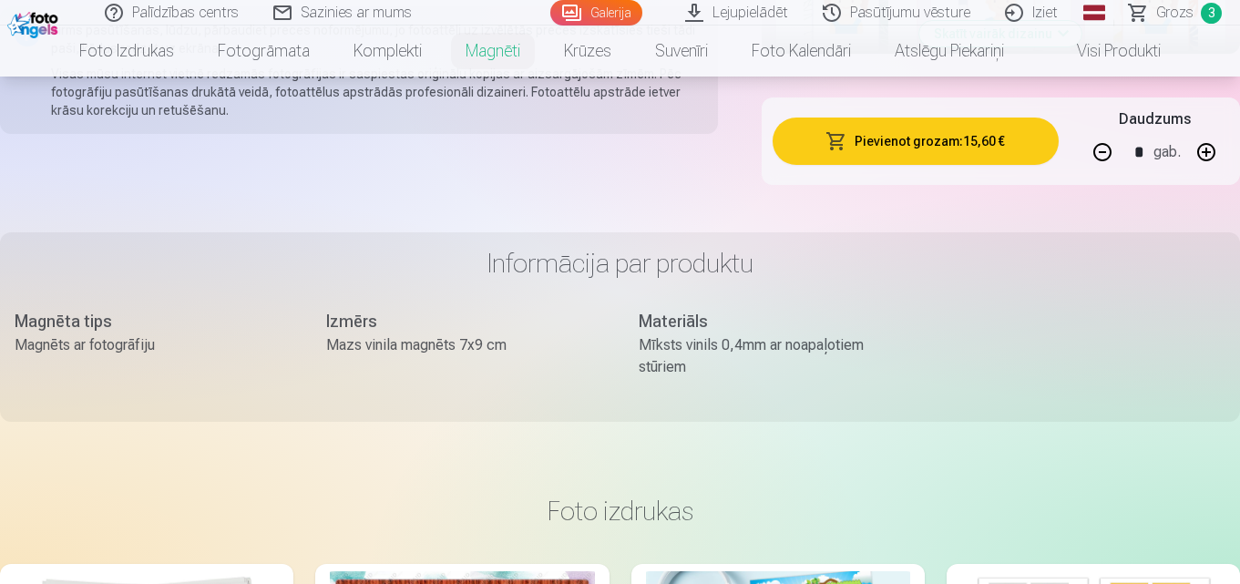
click at [928, 126] on button "Pievienot grozam : 15,60 €" at bounding box center [916, 141] width 286 height 47
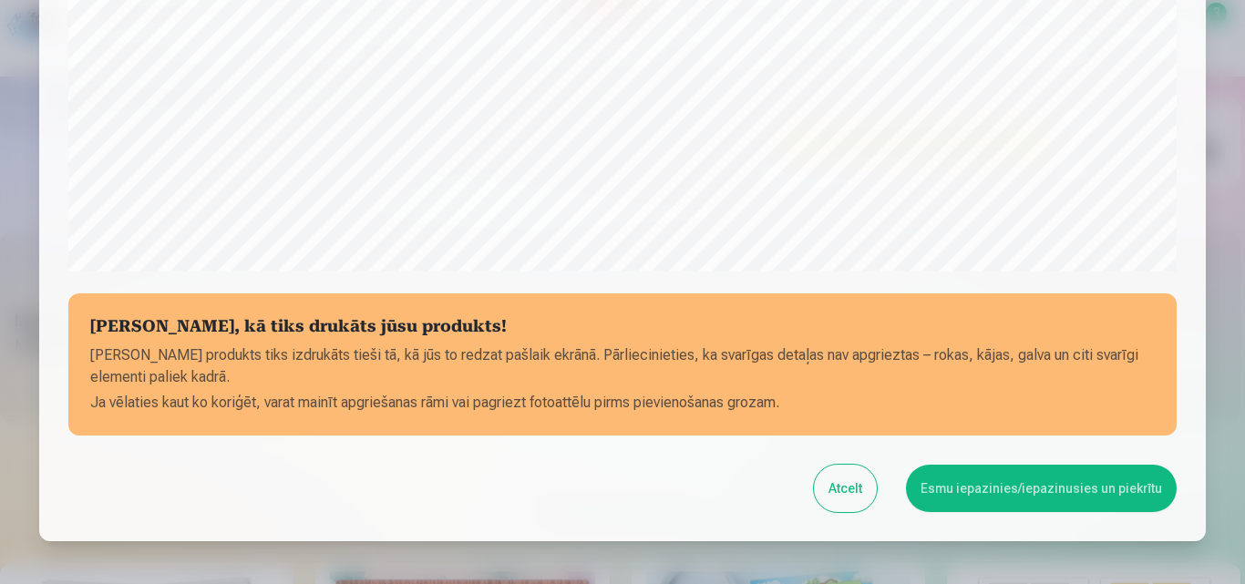
scroll to position [728, 0]
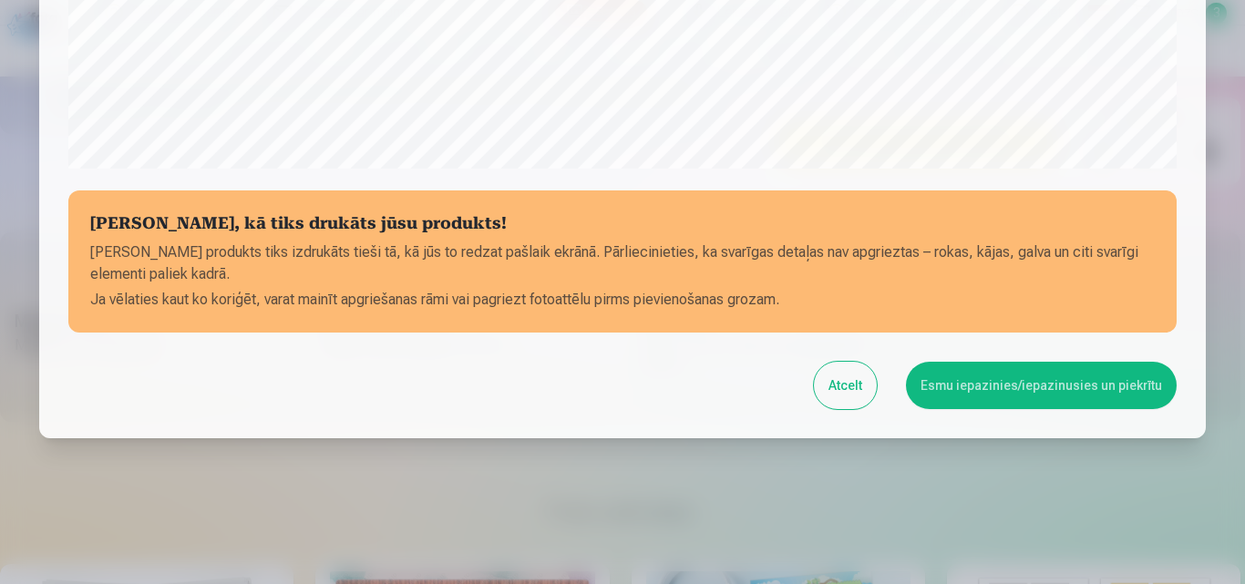
click at [1076, 382] on button "Esmu iepazinies/iepazinusies un piekrītu" at bounding box center [1041, 385] width 271 height 47
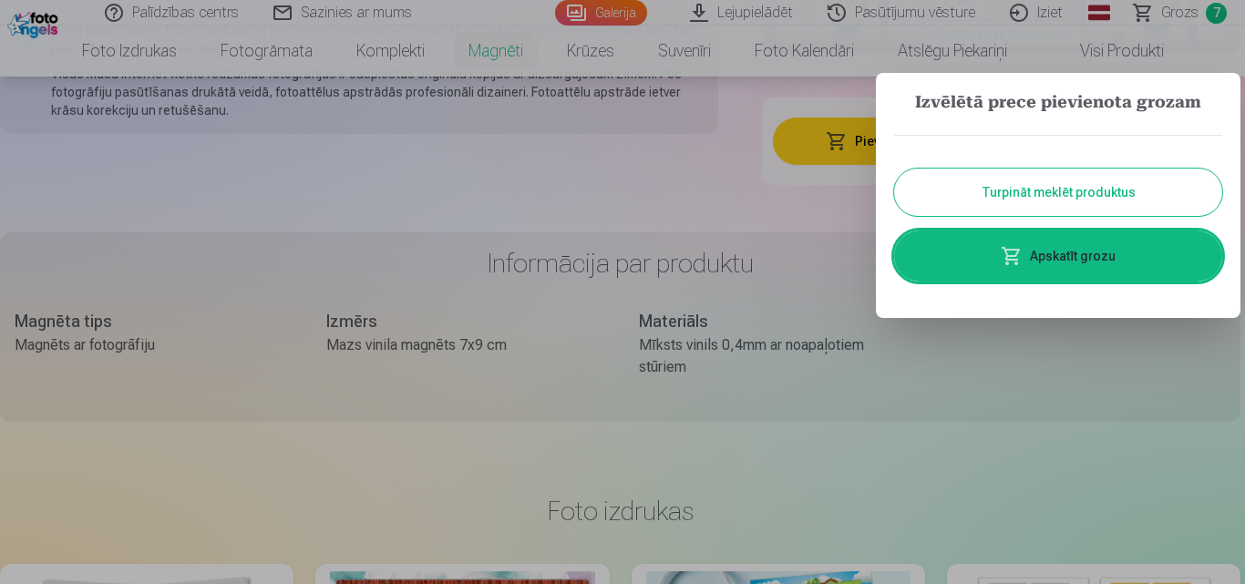
click at [1074, 259] on link "Apskatīt grozu" at bounding box center [1058, 256] width 328 height 51
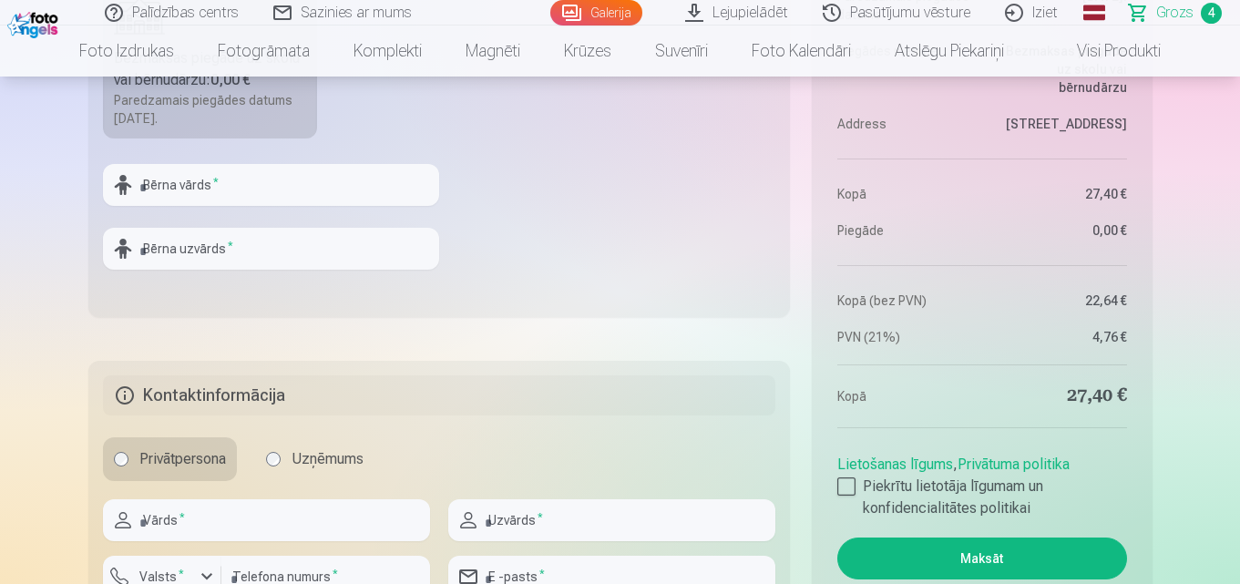
scroll to position [1640, 0]
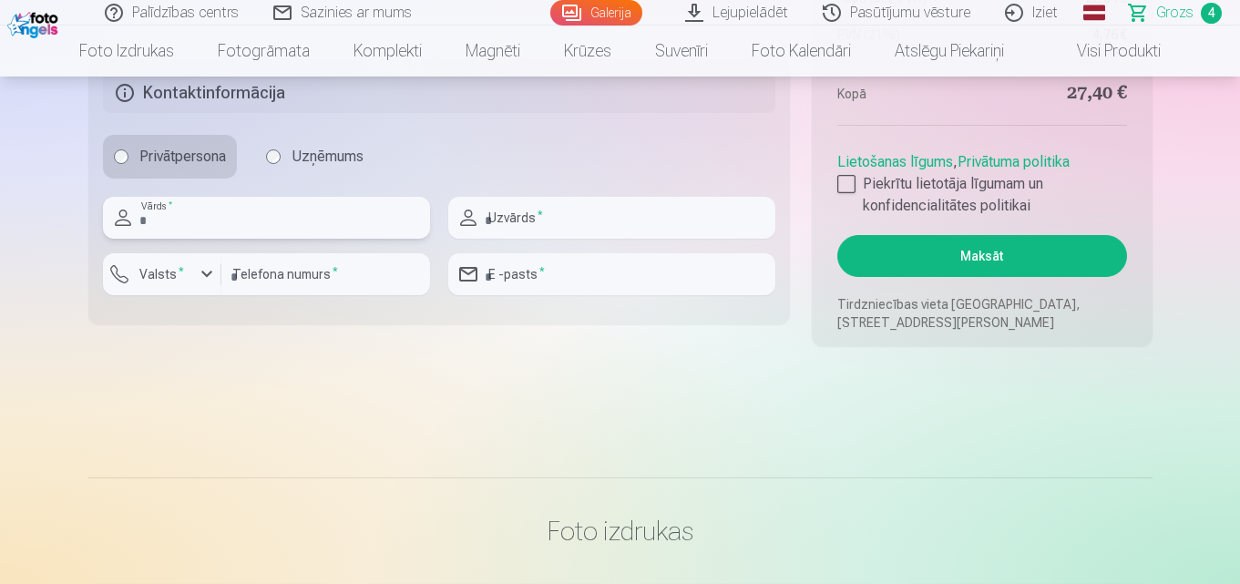
click at [253, 210] on input "text" at bounding box center [266, 218] width 327 height 42
type input "******"
click at [594, 211] on input "text" at bounding box center [611, 218] width 327 height 42
type input "**********"
click at [267, 275] on input "number" at bounding box center [325, 274] width 209 height 42
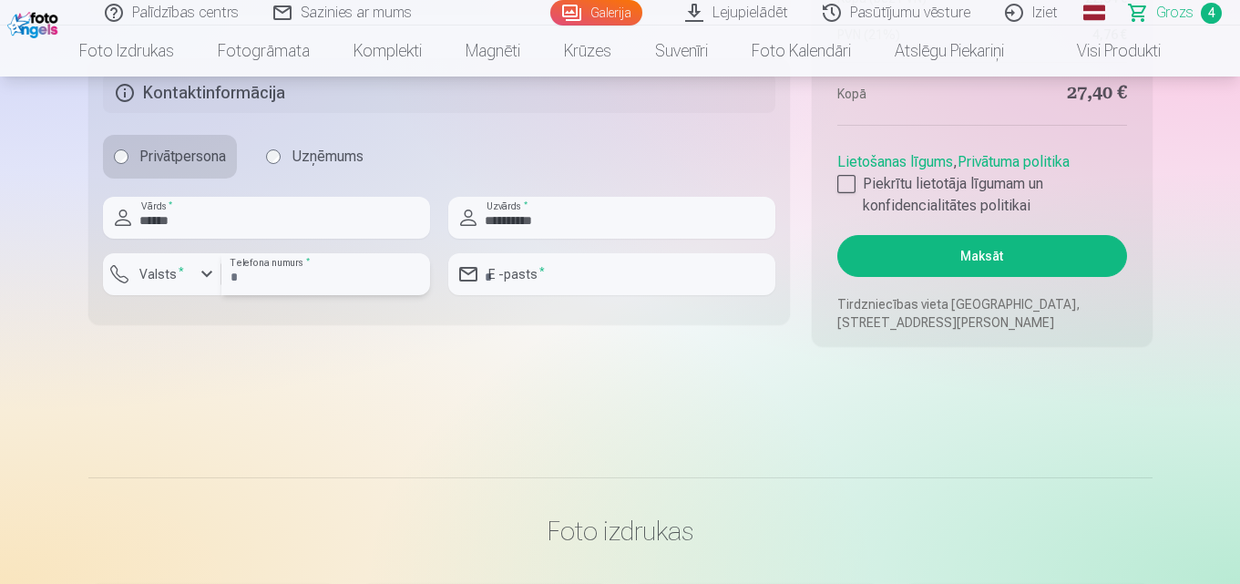
type input "********"
click at [179, 274] on sup "*" at bounding box center [181, 271] width 5 height 12
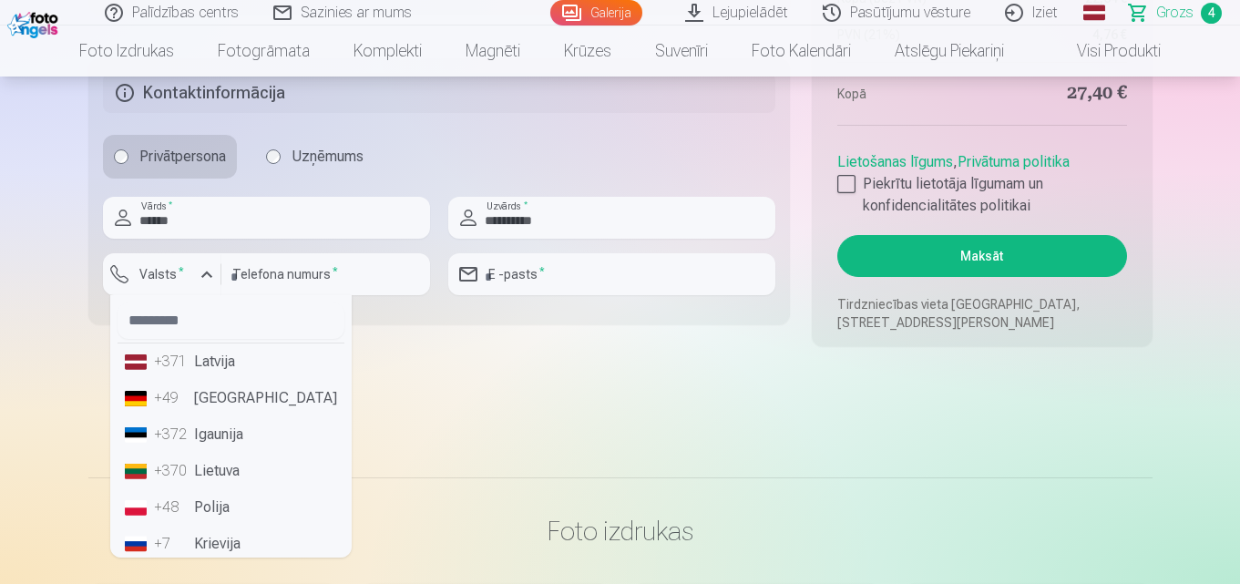
click at [222, 366] on li "+371 Latvija" at bounding box center [231, 362] width 227 height 36
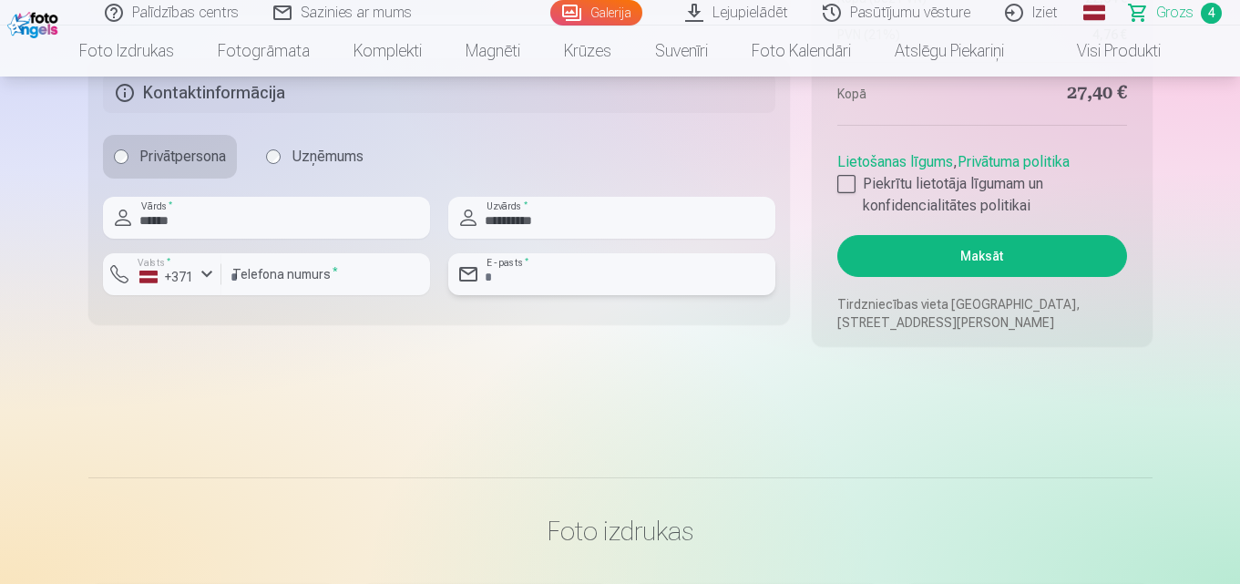
click at [581, 281] on input "email" at bounding box center [611, 274] width 327 height 42
type input "**********"
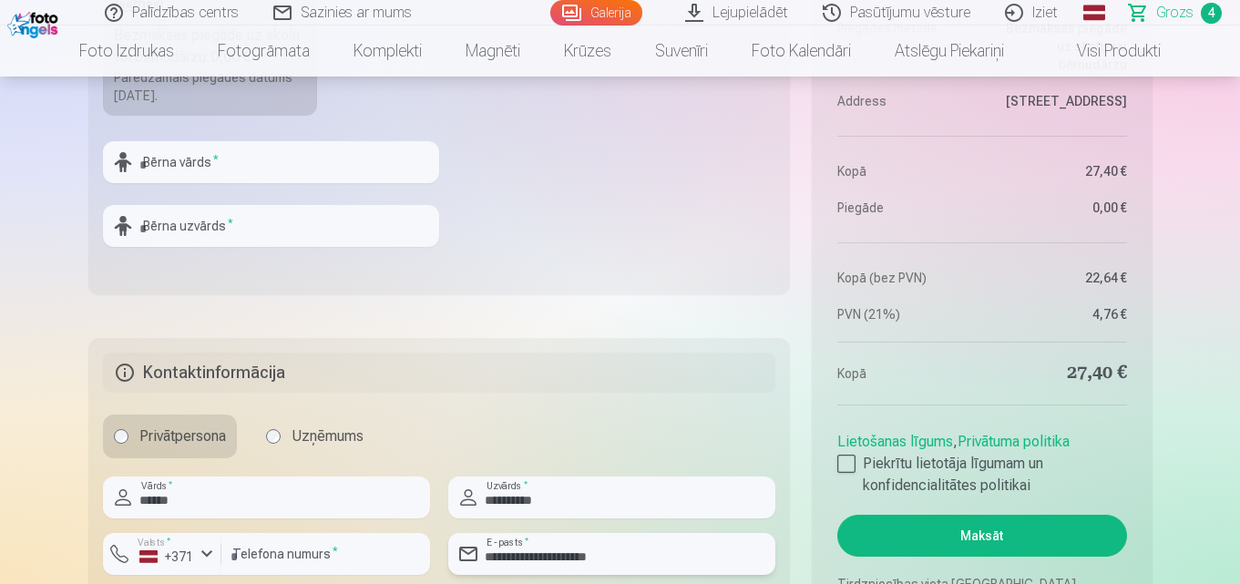
scroll to position [1276, 0]
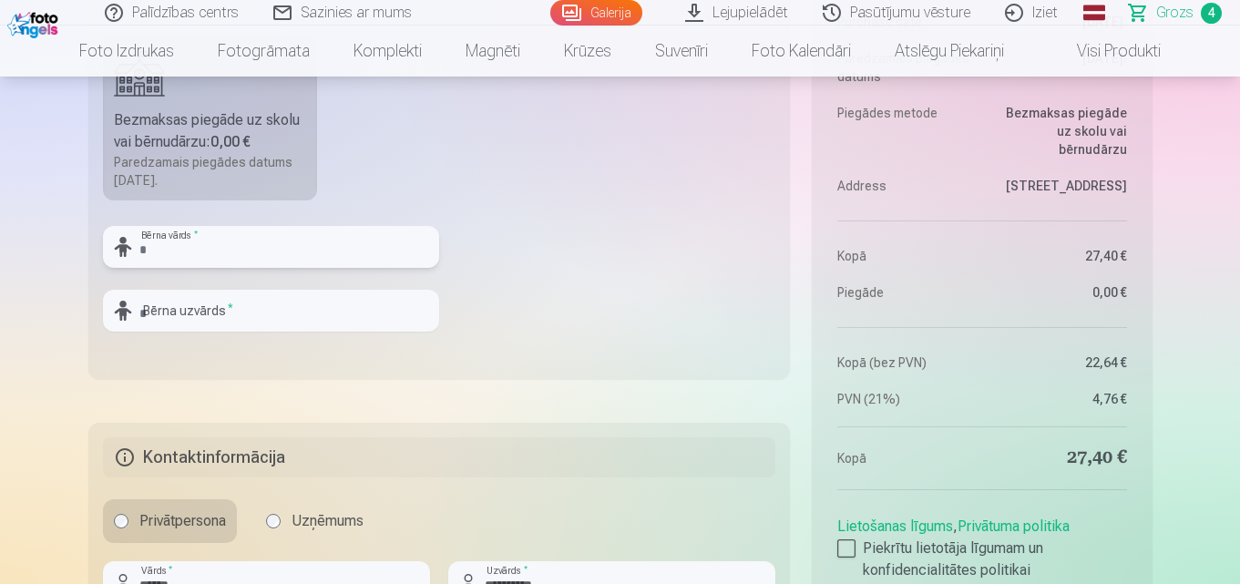
click at [279, 248] on input "text" at bounding box center [271, 247] width 336 height 42
type input "**********"
click at [262, 319] on input "text" at bounding box center [271, 311] width 336 height 42
type input "**********"
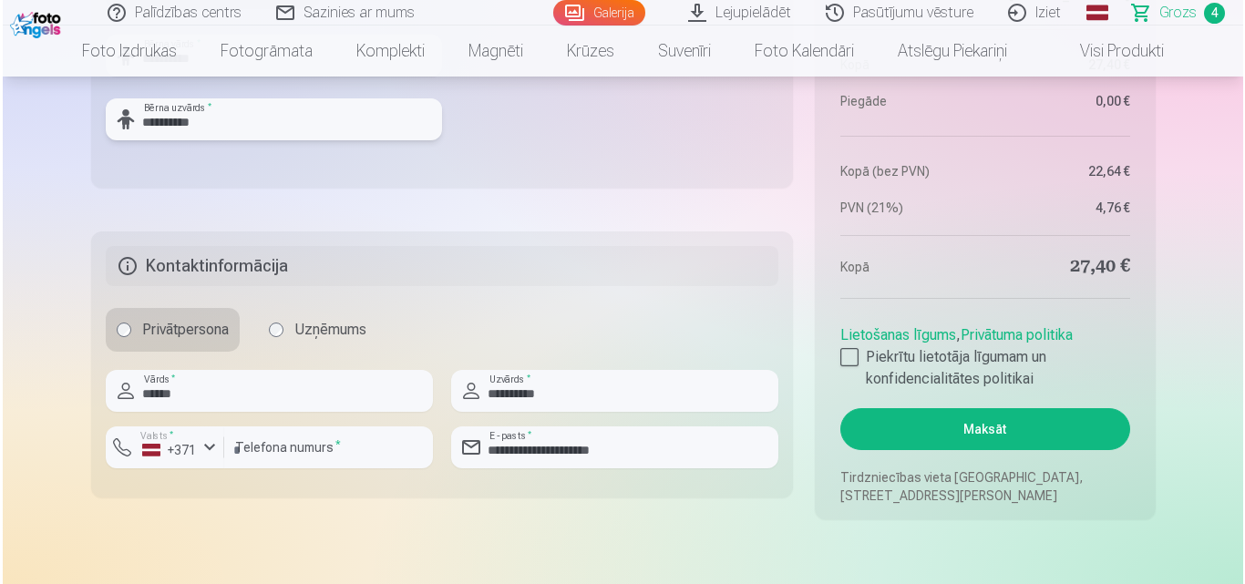
scroll to position [1640, 0]
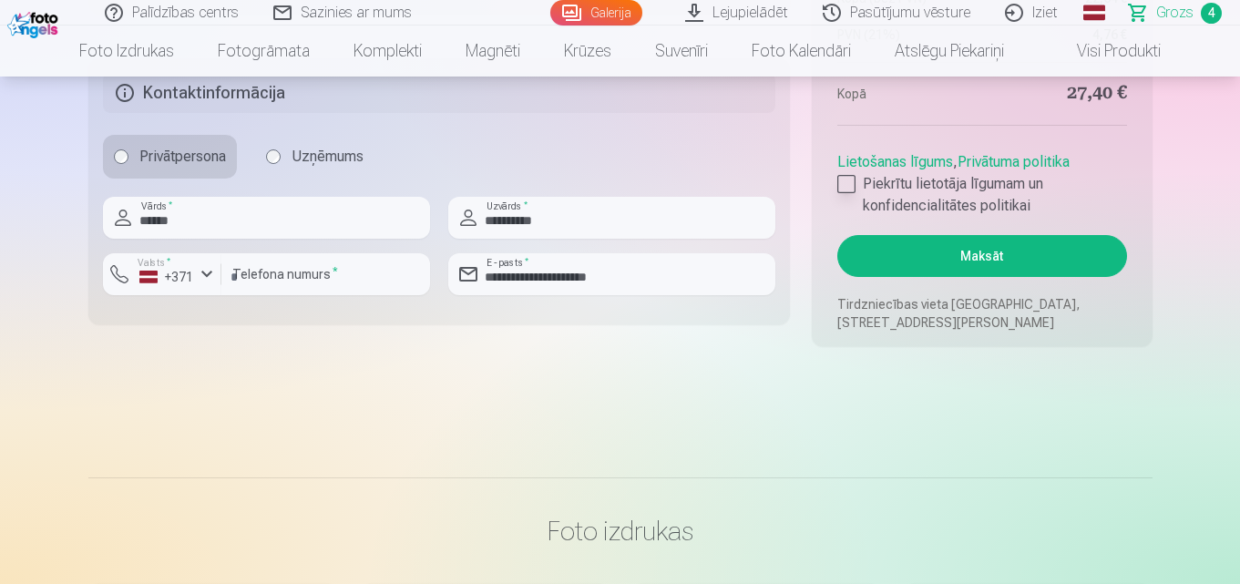
click at [848, 186] on div at bounding box center [847, 184] width 18 height 18
click at [982, 262] on button "Maksāt" at bounding box center [982, 256] width 289 height 42
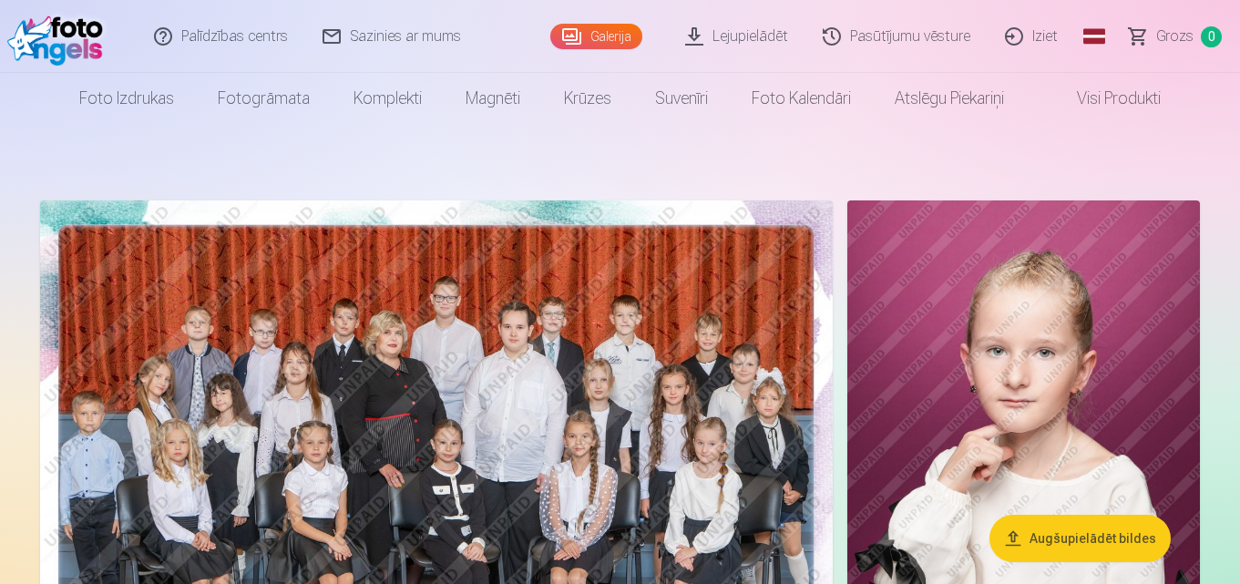
click at [1051, 36] on link "Iziet" at bounding box center [1032, 36] width 87 height 73
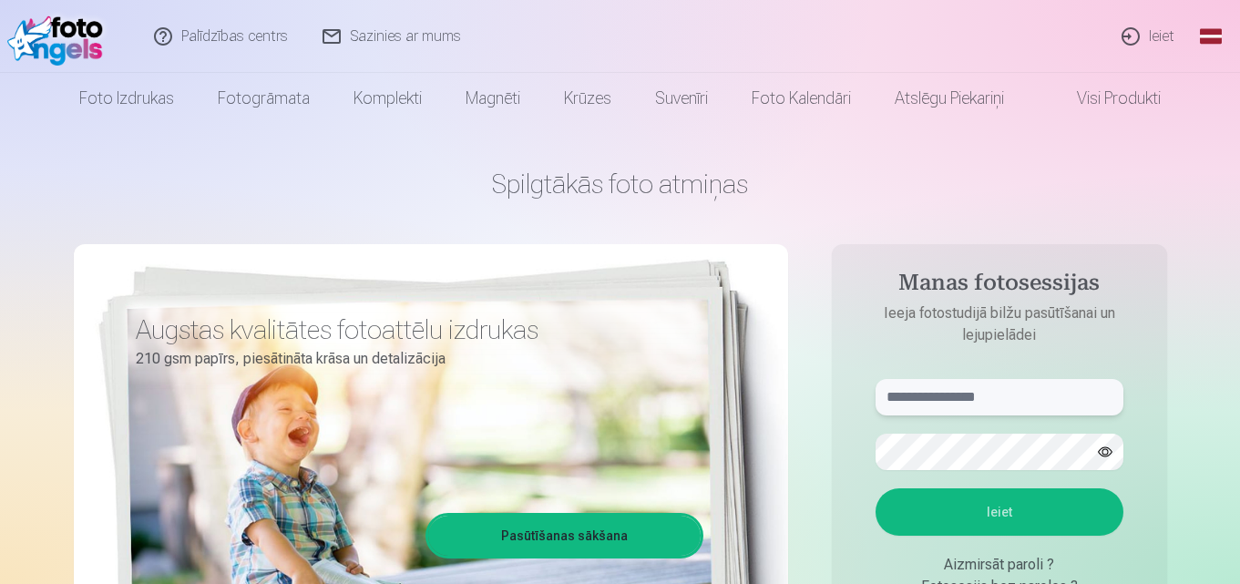
click at [994, 396] on input "text" at bounding box center [1000, 397] width 248 height 36
type input "**********"
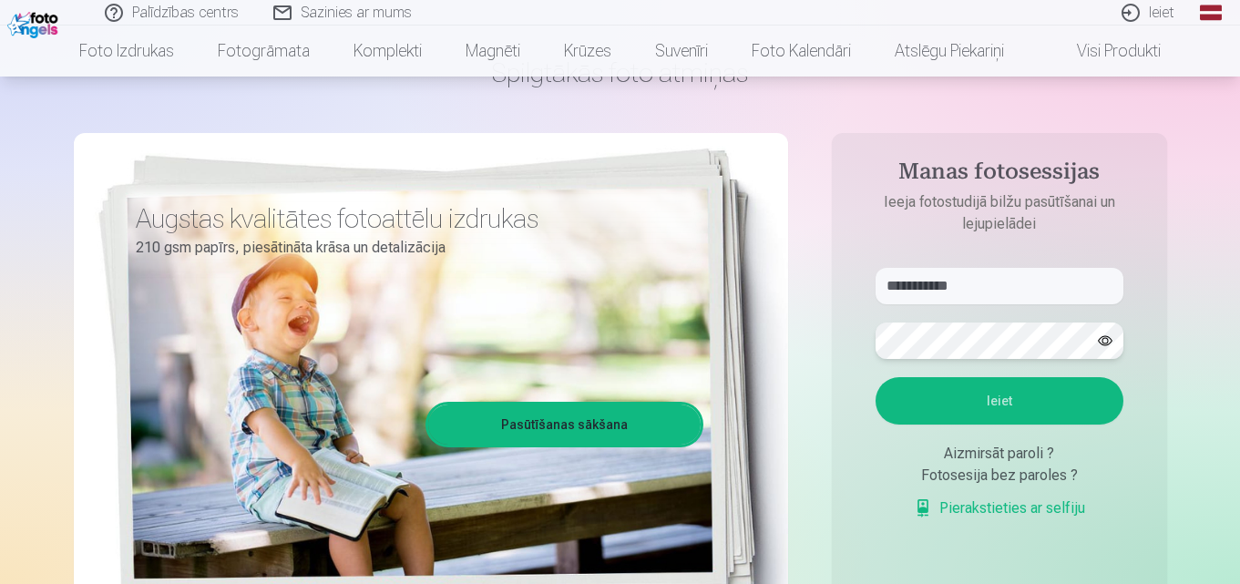
scroll to position [273, 0]
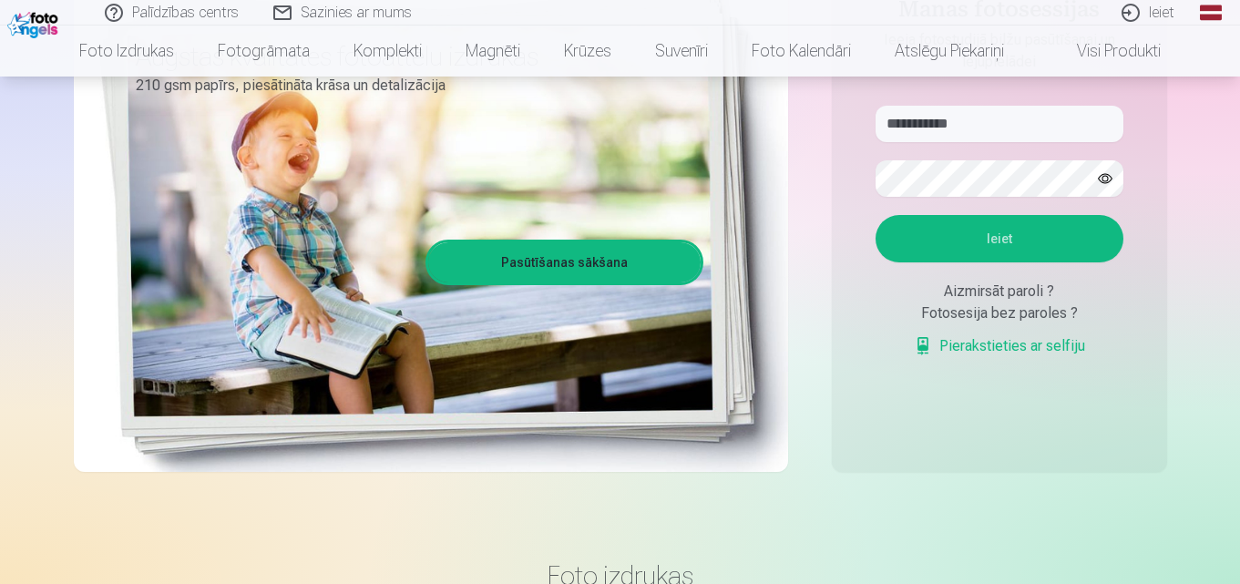
click at [1007, 237] on button "Ieiet" at bounding box center [1000, 238] width 248 height 47
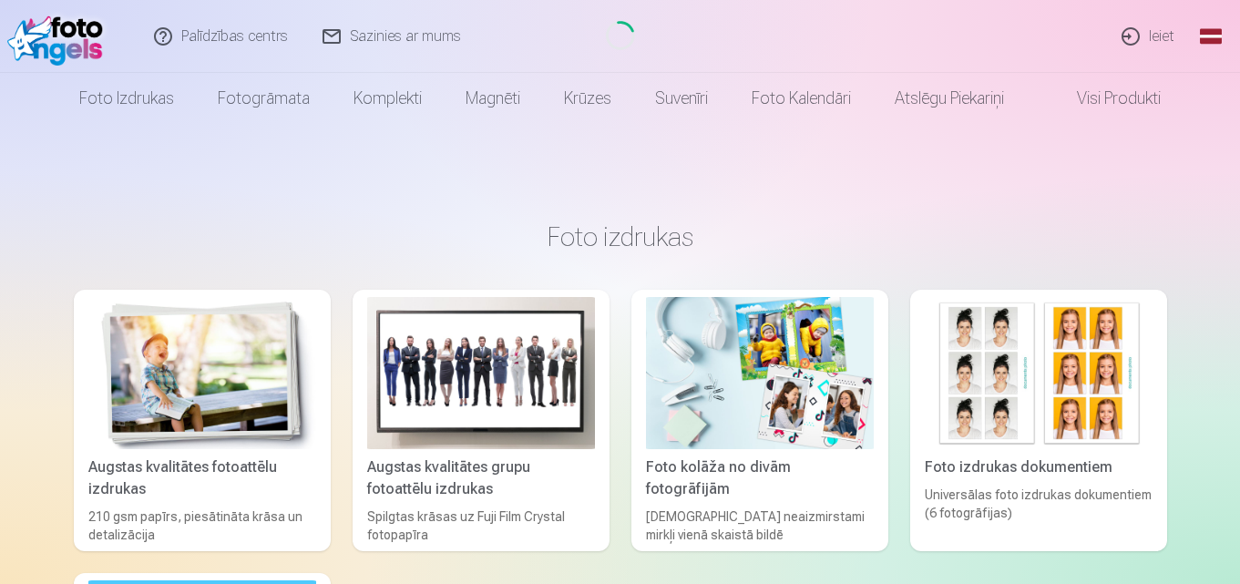
scroll to position [273, 0]
